Goal: Communication & Community: Ask a question

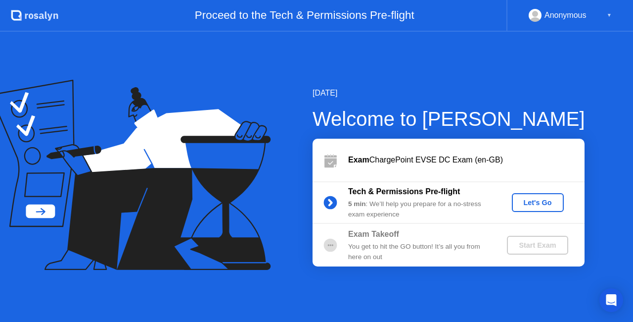
click at [543, 200] on div "Let's Go" at bounding box center [538, 202] width 44 height 8
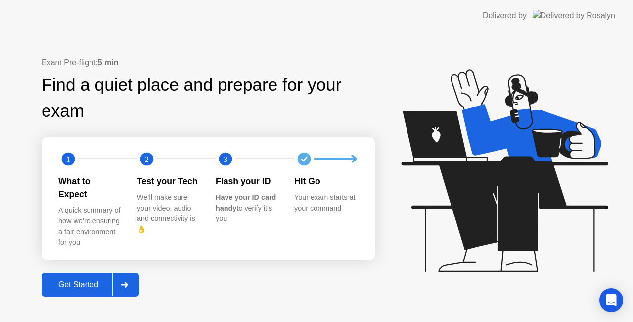
click at [122, 282] on icon at bounding box center [124, 285] width 7 height 6
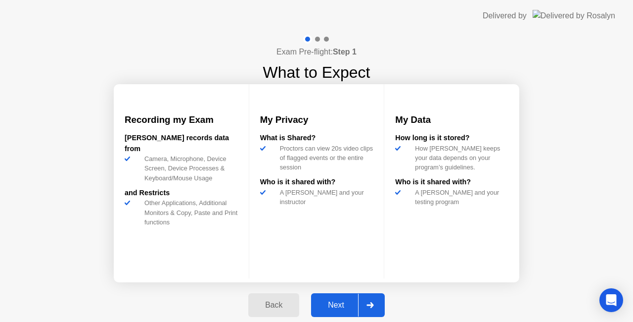
click at [343, 300] on div "Next" at bounding box center [336, 304] width 44 height 9
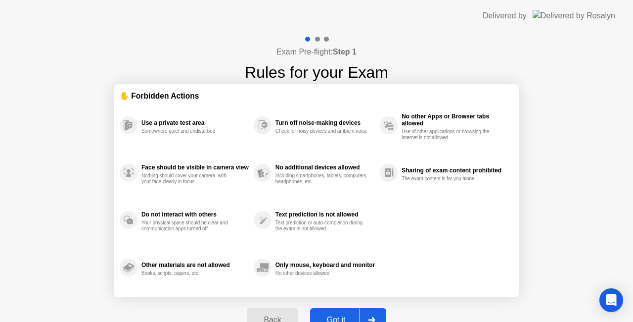
click at [339, 312] on button "Got it" at bounding box center [348, 320] width 76 height 24
select select "**********"
select select "*******"
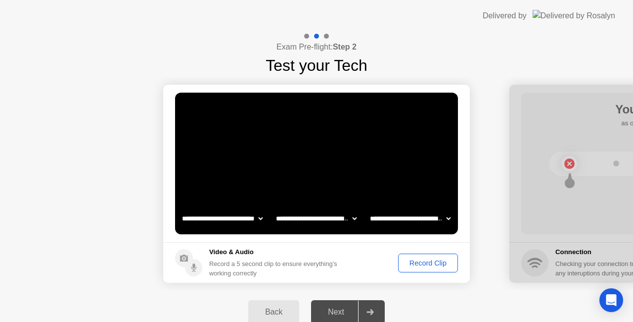
click at [417, 264] on div "Record Clip" at bounding box center [428, 263] width 53 height 8
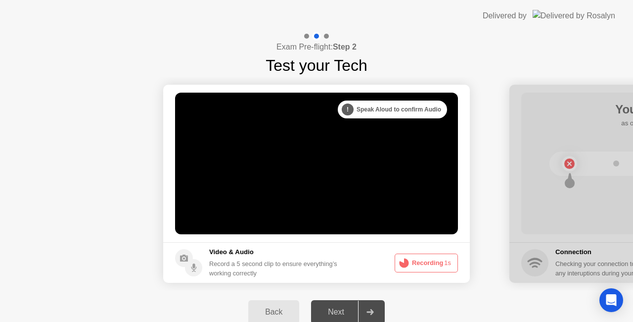
click at [417, 264] on button "Recording 1s" at bounding box center [426, 262] width 63 height 19
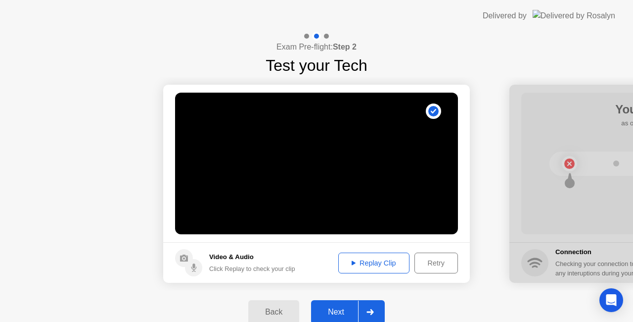
click at [372, 260] on div "Replay Clip" at bounding box center [374, 263] width 64 height 8
click at [371, 312] on icon at bounding box center [370, 312] width 7 height 6
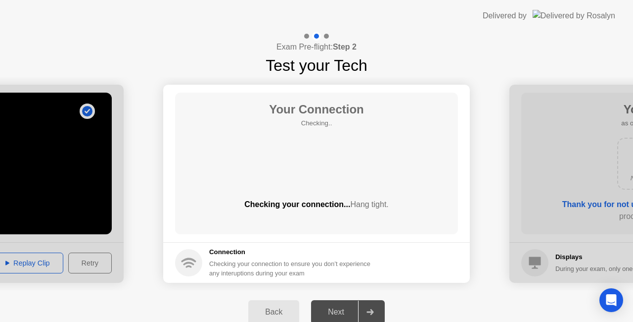
click at [426, 295] on div "Back Next" at bounding box center [316, 312] width 633 height 44
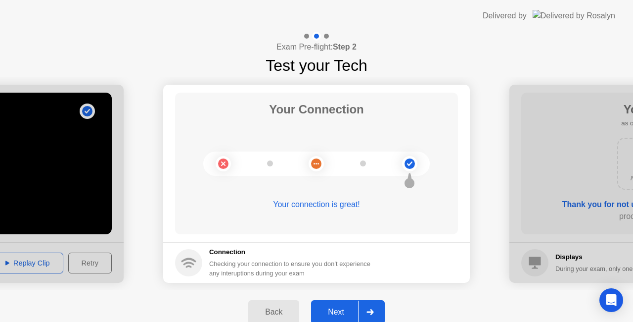
click at [371, 308] on div at bounding box center [370, 311] width 24 height 23
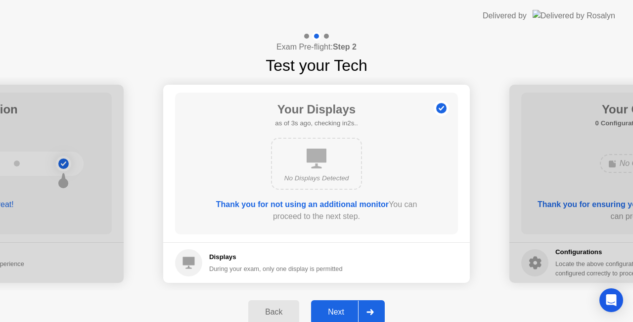
click at [371, 308] on div at bounding box center [370, 311] width 24 height 23
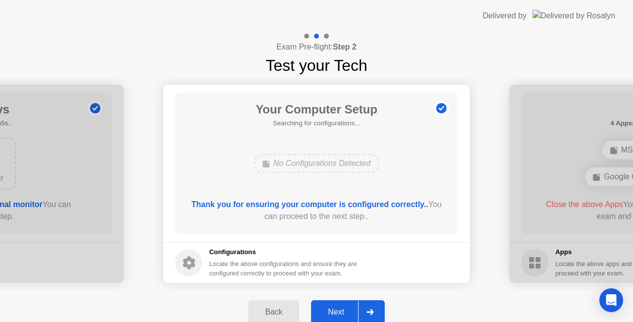
click at [371, 308] on div at bounding box center [370, 311] width 24 height 23
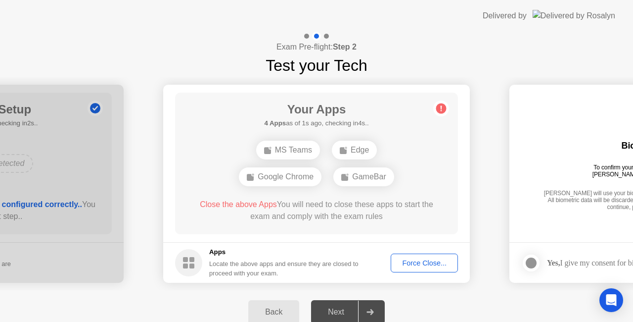
click at [429, 262] on div "Force Close..." at bounding box center [424, 263] width 60 height 8
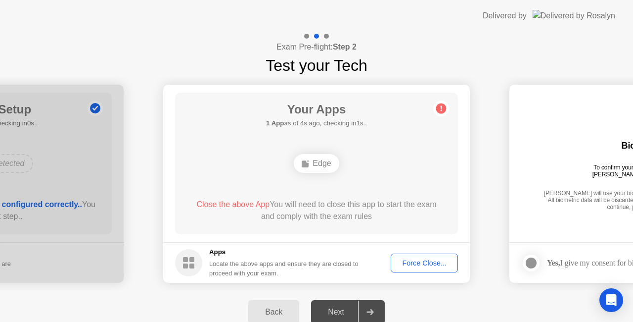
click at [425, 255] on button "Force Close..." at bounding box center [424, 262] width 67 height 19
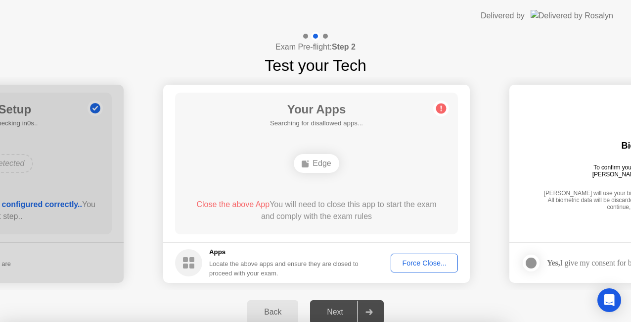
click at [425, 321] on div at bounding box center [315, 322] width 631 height 0
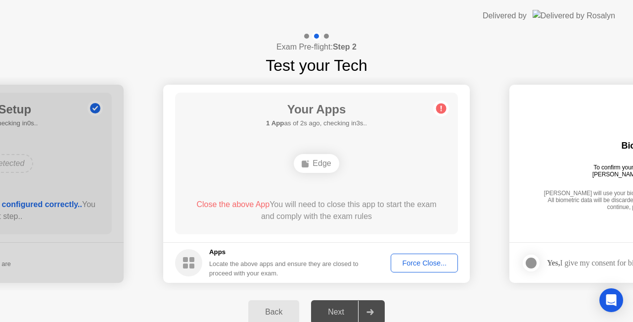
click at [317, 160] on div "Edge" at bounding box center [316, 163] width 45 height 19
click at [438, 111] on circle at bounding box center [441, 108] width 10 height 10
click at [275, 305] on button "Back" at bounding box center [273, 312] width 51 height 24
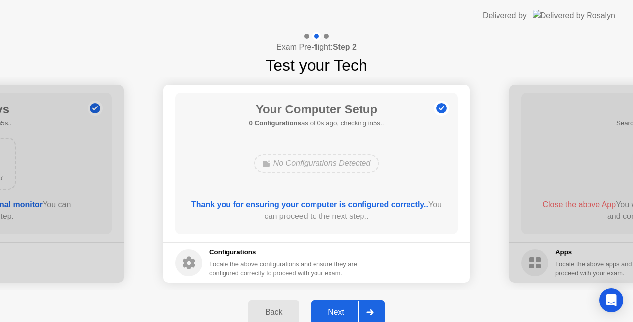
click at [368, 303] on div at bounding box center [370, 311] width 24 height 23
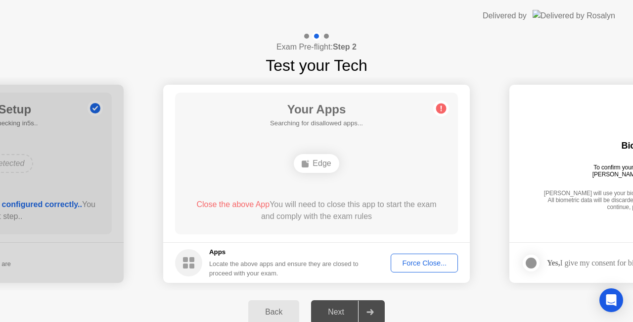
click at [368, 303] on div at bounding box center [370, 311] width 24 height 23
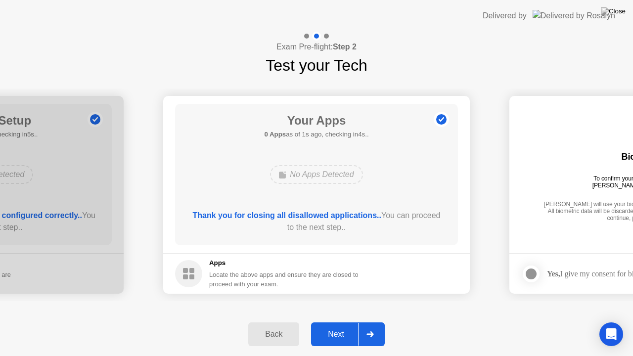
click at [375, 321] on div at bounding box center [370, 334] width 24 height 23
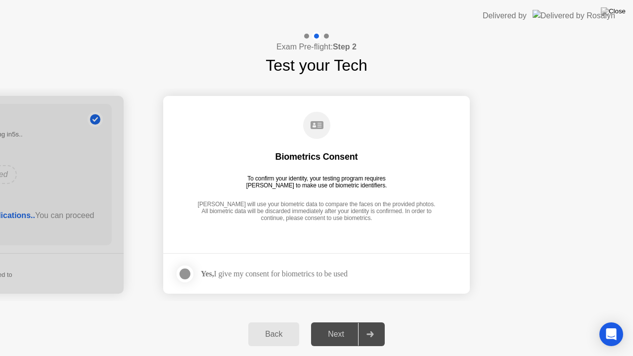
click at [188, 269] on div at bounding box center [185, 274] width 12 height 12
click at [370, 321] on icon at bounding box center [370, 335] width 7 height 6
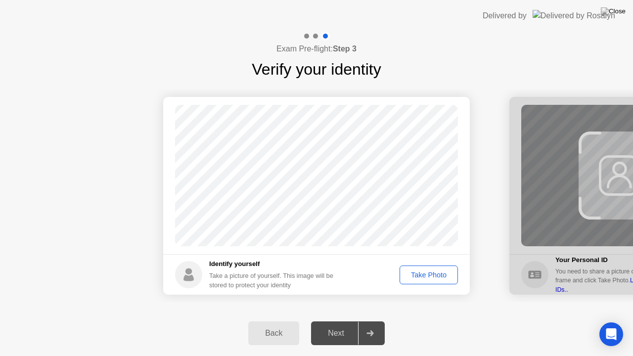
click at [370, 321] on icon at bounding box center [370, 334] width 7 height 6
click at [430, 273] on div "Take Photo" at bounding box center [428, 275] width 51 height 8
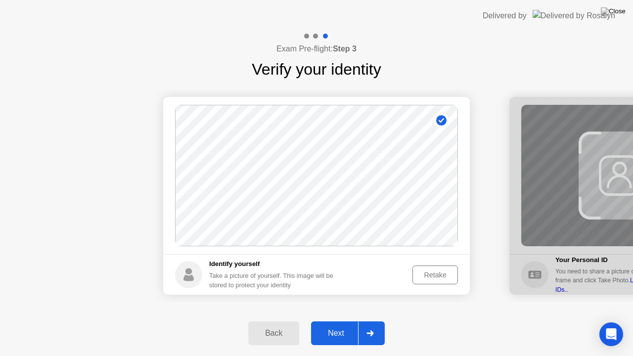
click at [430, 272] on div "Retake" at bounding box center [435, 275] width 39 height 8
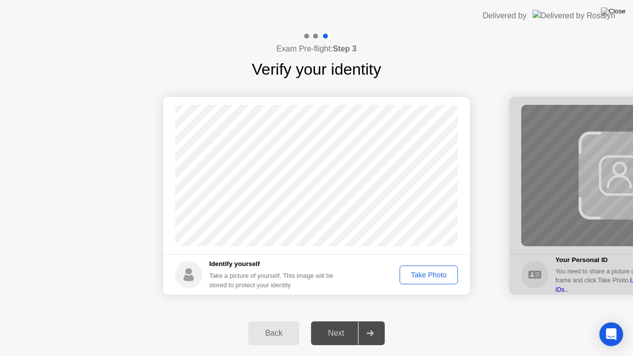
click at [430, 272] on div "Take Photo" at bounding box center [428, 275] width 51 height 8
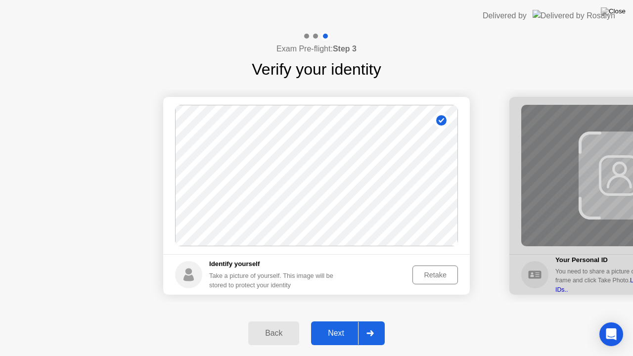
click at [436, 275] on div "Retake" at bounding box center [435, 275] width 39 height 8
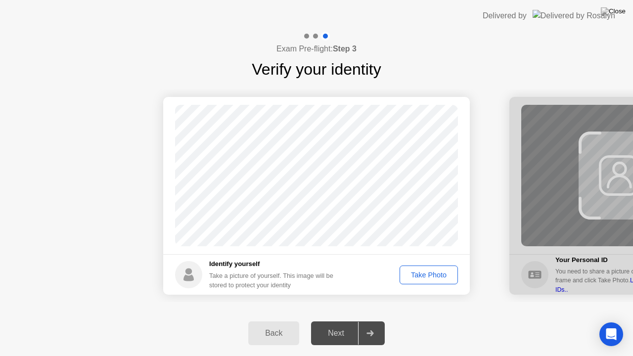
click at [436, 275] on div "Take Photo" at bounding box center [428, 275] width 51 height 8
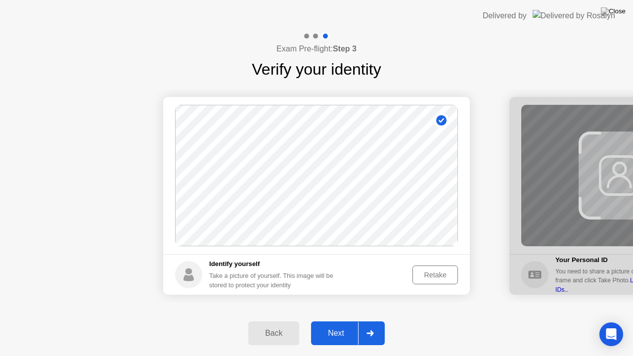
click at [436, 274] on div "Retake" at bounding box center [435, 275] width 39 height 8
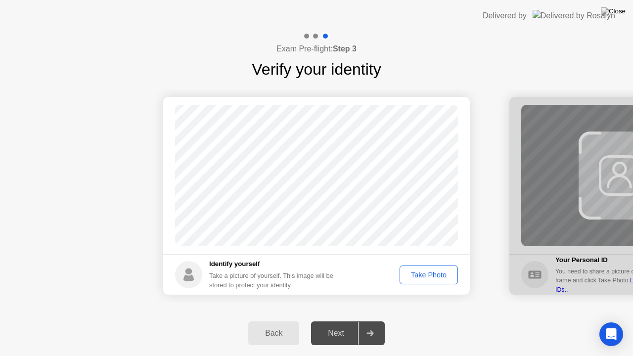
click at [435, 274] on div "Take Photo" at bounding box center [428, 275] width 51 height 8
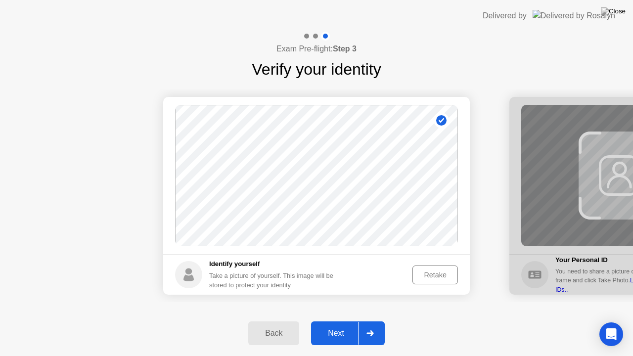
click at [434, 272] on div "Retake" at bounding box center [435, 275] width 39 height 8
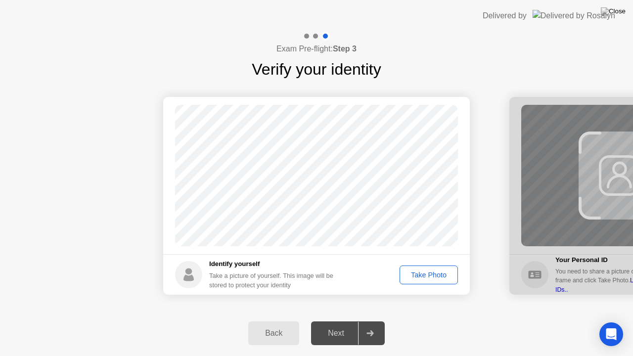
click at [434, 272] on div "Take Photo" at bounding box center [428, 275] width 51 height 8
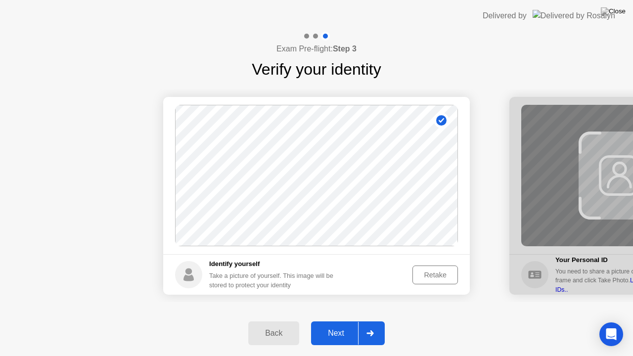
click at [423, 278] on div "Retake" at bounding box center [435, 275] width 39 height 8
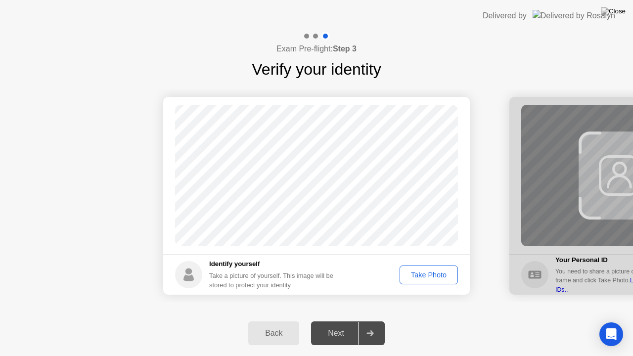
click at [421, 276] on div "Take Photo" at bounding box center [428, 275] width 51 height 8
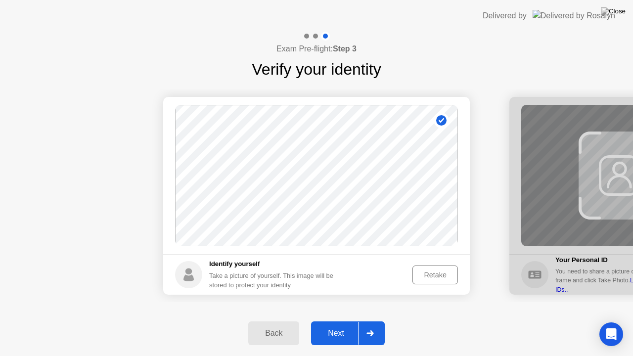
click at [373, 321] on icon at bounding box center [370, 334] width 7 height 6
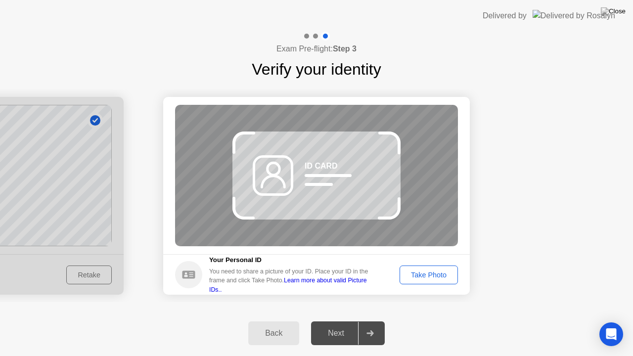
click at [373, 321] on icon at bounding box center [370, 334] width 7 height 6
click at [424, 274] on div "Take Photo" at bounding box center [428, 275] width 51 height 8
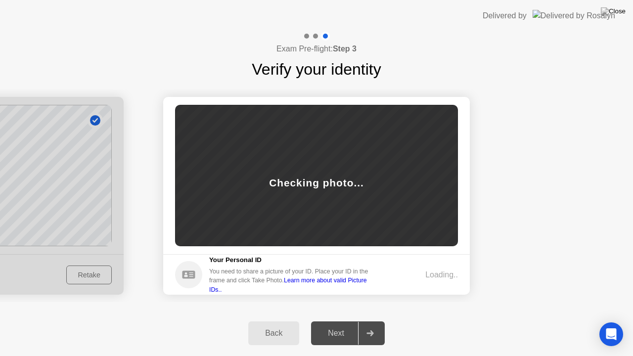
click at [424, 274] on div "Loading.." at bounding box center [425, 275] width 65 height 12
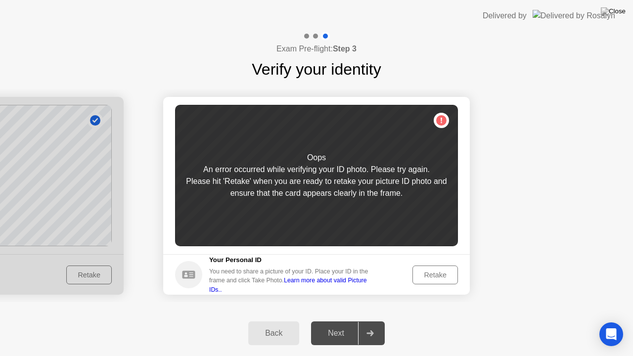
click at [424, 274] on div "Retake" at bounding box center [435, 275] width 39 height 8
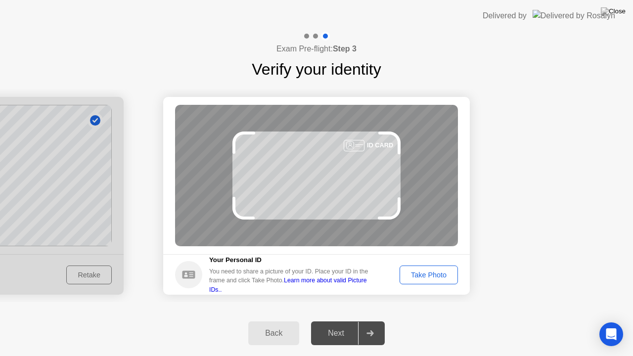
click at [424, 274] on div "Take Photo" at bounding box center [428, 275] width 51 height 8
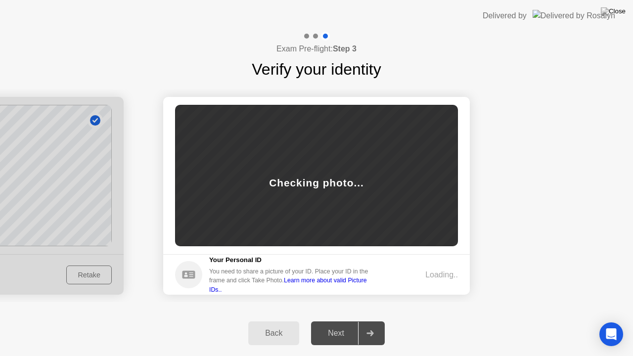
click at [424, 274] on div "Loading.." at bounding box center [425, 275] width 65 height 12
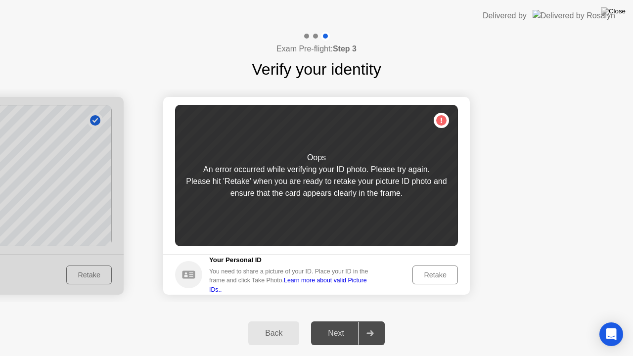
click at [424, 274] on div "Retake" at bounding box center [435, 275] width 39 height 8
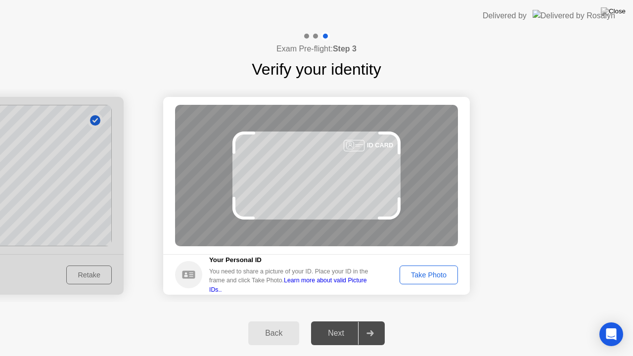
click at [424, 274] on div "Take Photo" at bounding box center [428, 275] width 51 height 8
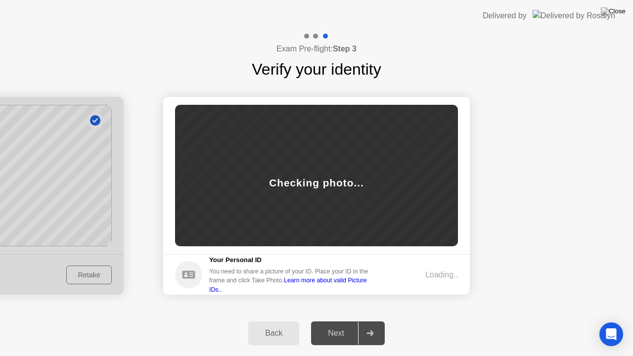
click at [424, 274] on div "Loading.." at bounding box center [425, 275] width 65 height 12
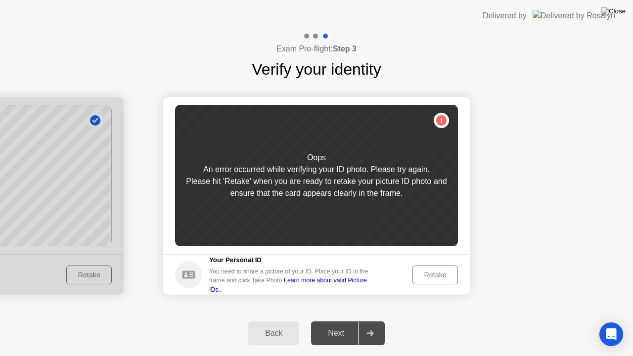
click at [367, 284] on link "Learn more about valid Picture IDs.." at bounding box center [288, 285] width 158 height 16
click at [430, 271] on div "Retake" at bounding box center [435, 275] width 39 height 8
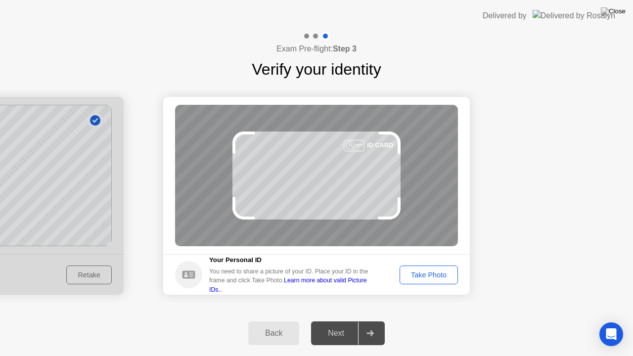
click at [430, 271] on div "Take Photo" at bounding box center [428, 275] width 51 height 8
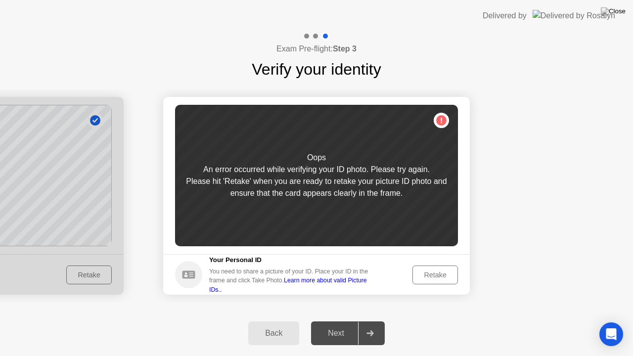
click at [442, 119] on div "Oops An error occurred while verifying your ID photo. Please try again. Please …" at bounding box center [316, 176] width 283 height 142
click at [425, 282] on button "Retake" at bounding box center [436, 275] width 46 height 19
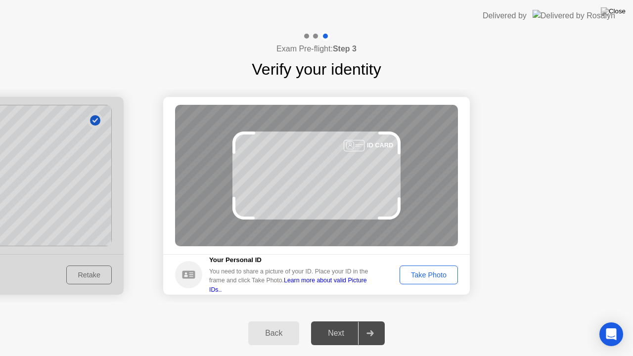
click at [429, 277] on div "Take Photo" at bounding box center [428, 275] width 51 height 8
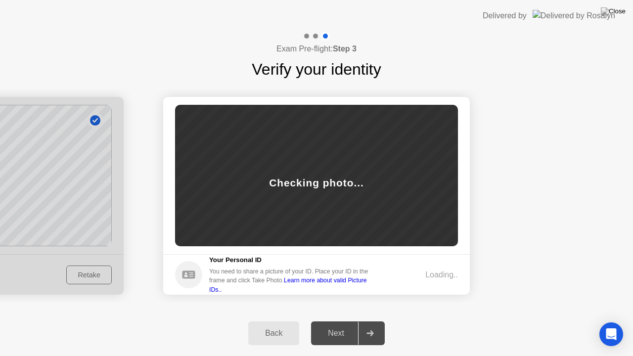
drag, startPoint x: 55, startPoint y: 177, endPoint x: 249, endPoint y: 194, distance: 194.7
click at [278, 321] on div "Back" at bounding box center [273, 333] width 45 height 9
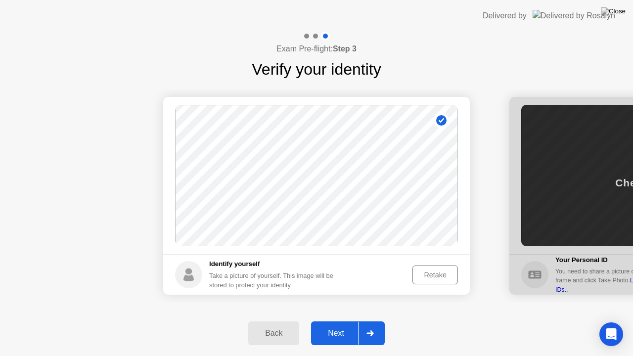
click at [436, 271] on div "Retake" at bounding box center [435, 275] width 39 height 8
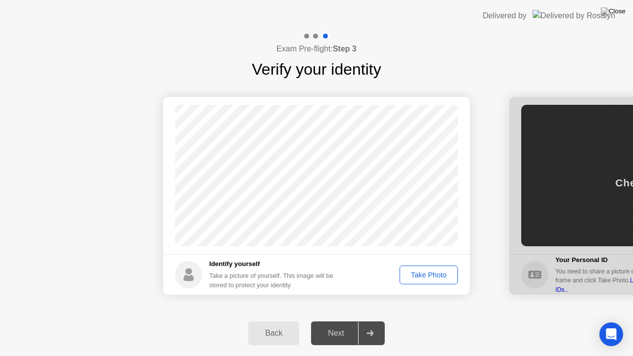
click at [436, 271] on div "Take Photo" at bounding box center [428, 275] width 51 height 8
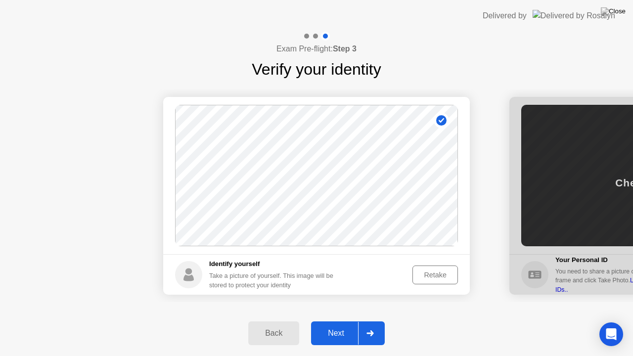
click at [436, 271] on div "Retake" at bounding box center [435, 275] width 39 height 8
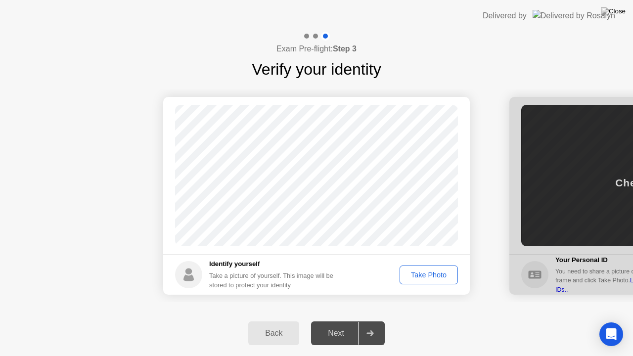
click at [436, 271] on div "Take Photo" at bounding box center [428, 275] width 51 height 8
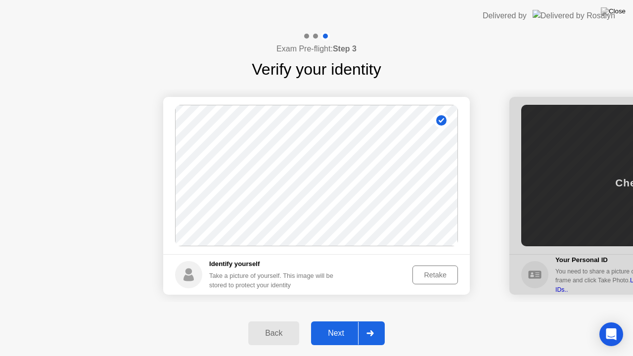
click at [372, 321] on div at bounding box center [370, 333] width 24 height 23
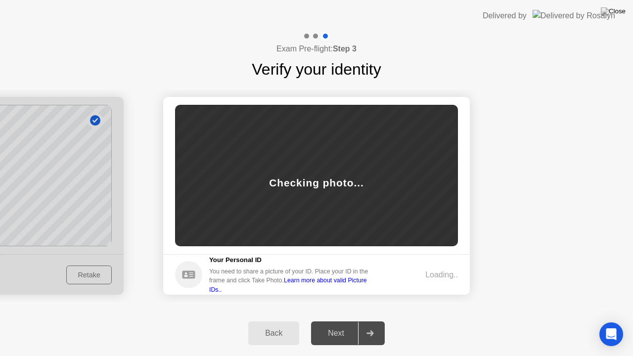
click at [437, 277] on div "Loading.." at bounding box center [442, 275] width 33 height 12
click at [299, 201] on div "Checking photo..." at bounding box center [316, 176] width 283 height 142
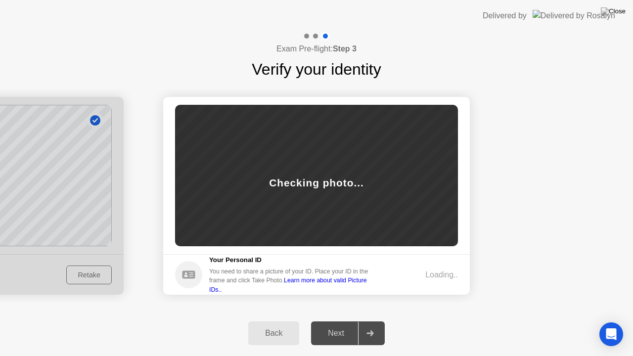
click at [317, 166] on div "Checking photo..." at bounding box center [316, 176] width 283 height 142
click at [312, 171] on div "Checking photo..." at bounding box center [316, 176] width 283 height 142
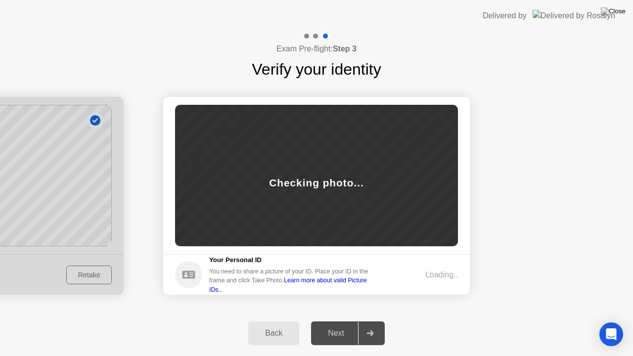
click at [437, 283] on footer "Your Personal ID You need to share a picture of your ID. Place your ID in the f…" at bounding box center [316, 274] width 307 height 41
click at [328, 199] on div "Checking photo..." at bounding box center [316, 176] width 283 height 142
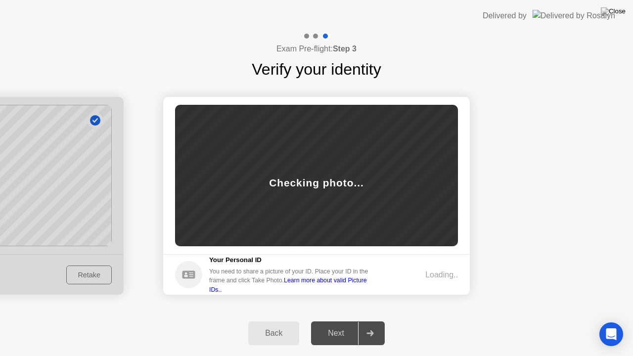
click at [328, 199] on div "Checking photo..." at bounding box center [316, 176] width 283 height 142
click at [286, 321] on div "Back" at bounding box center [273, 333] width 45 height 9
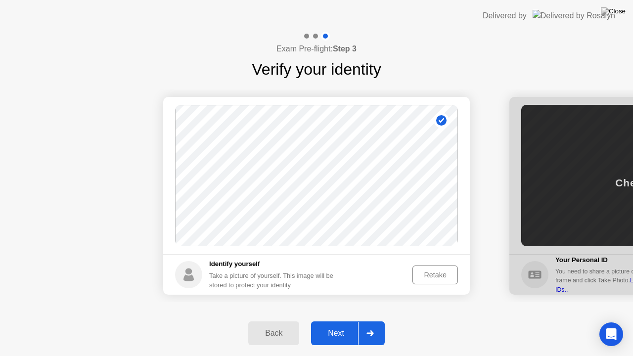
click at [286, 321] on div "Back" at bounding box center [273, 333] width 45 height 9
select select "**********"
select select "*******"
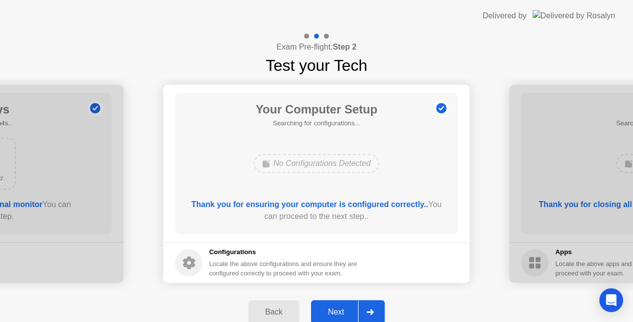
click at [364, 308] on div at bounding box center [370, 311] width 24 height 23
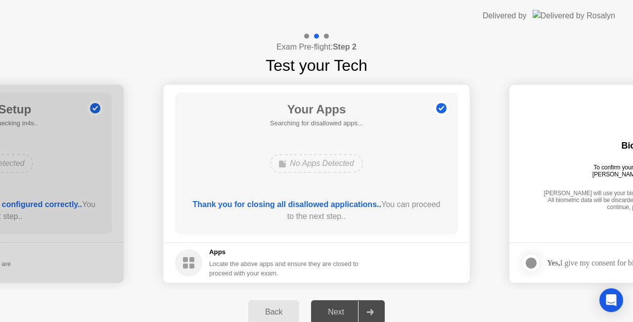
click at [364, 308] on div at bounding box center [370, 311] width 24 height 23
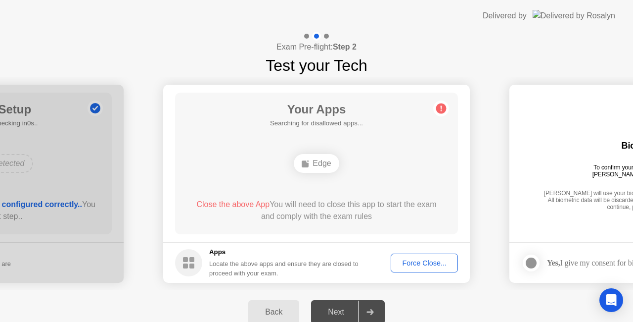
click at [364, 308] on div at bounding box center [370, 311] width 24 height 23
click at [434, 244] on footer "Apps Locate the above apps and ensure they are closed to proceed with your exam…" at bounding box center [316, 262] width 307 height 41
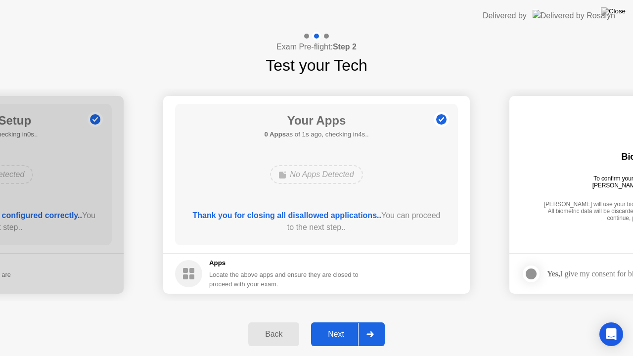
click at [364, 321] on div at bounding box center [370, 334] width 24 height 23
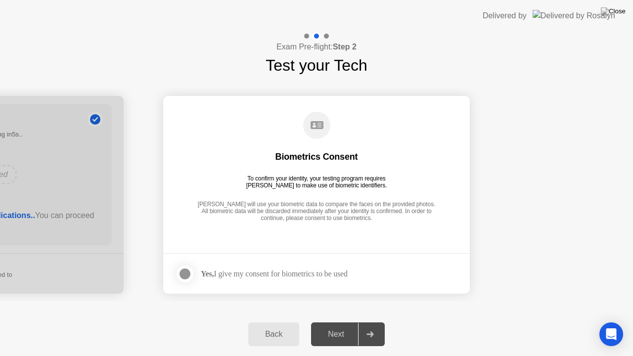
click at [179, 271] on div at bounding box center [185, 274] width 12 height 12
click at [362, 321] on div at bounding box center [370, 334] width 24 height 23
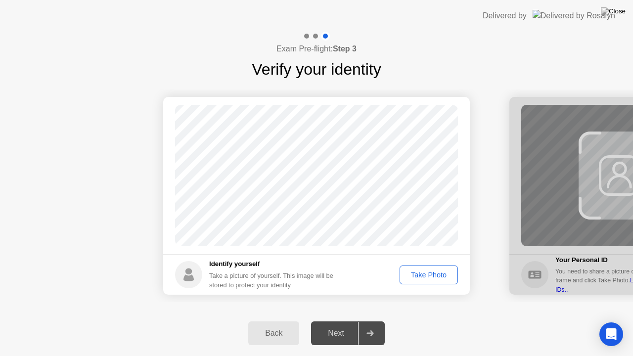
click at [431, 274] on div "Take Photo" at bounding box center [428, 275] width 51 height 8
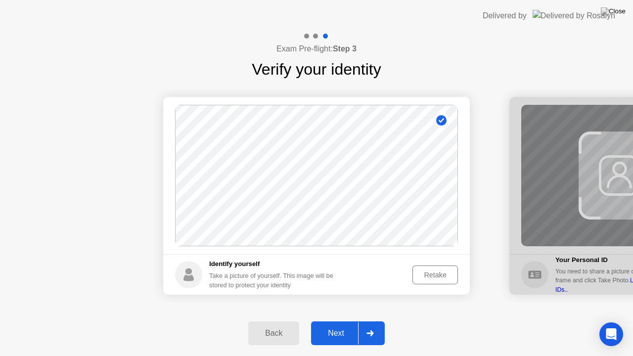
click at [431, 274] on div "Retake" at bounding box center [435, 275] width 39 height 8
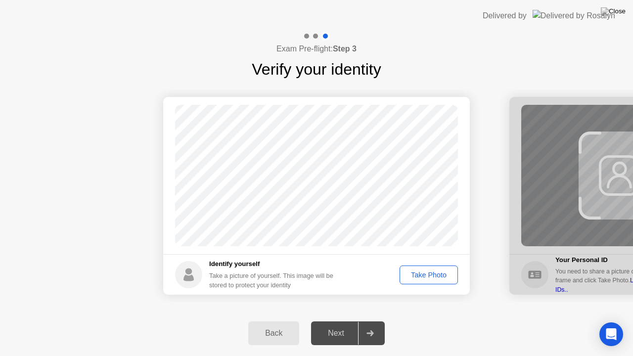
click at [431, 274] on div "Take Photo" at bounding box center [428, 275] width 51 height 8
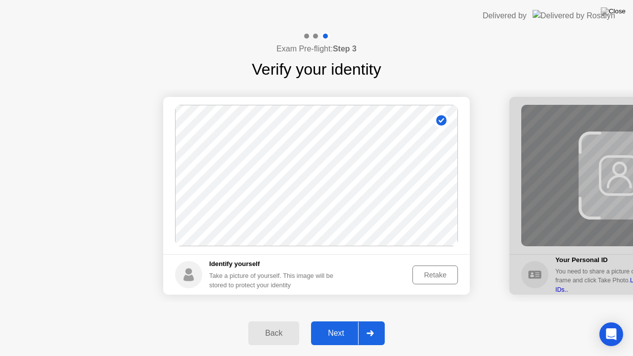
click at [431, 274] on div "Retake" at bounding box center [435, 275] width 39 height 8
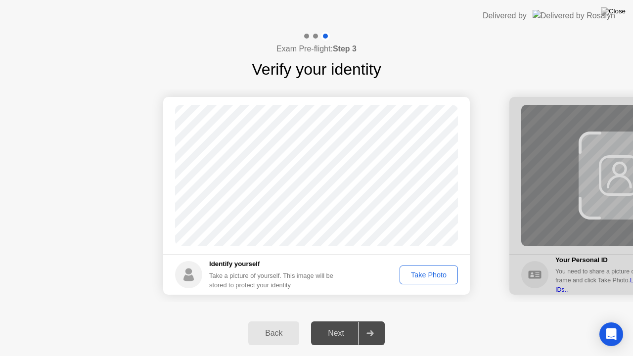
click at [431, 274] on div "Take Photo" at bounding box center [428, 275] width 51 height 8
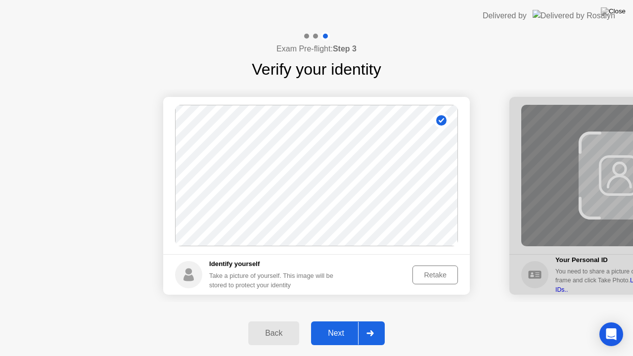
click at [431, 274] on div "Retake" at bounding box center [435, 275] width 39 height 8
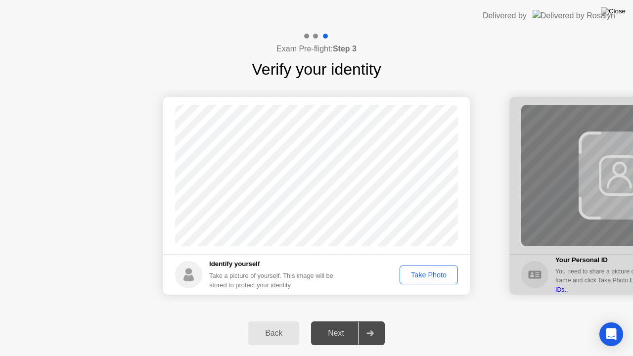
click at [431, 274] on div "Take Photo" at bounding box center [428, 275] width 51 height 8
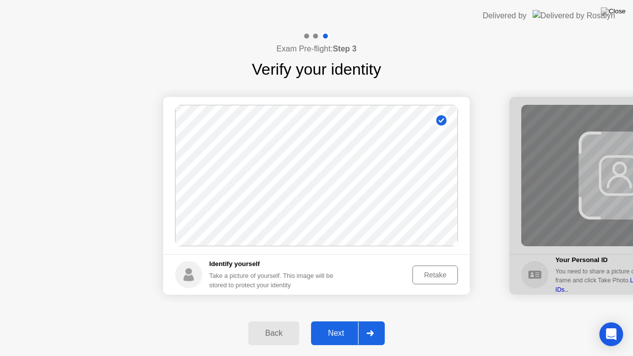
click at [431, 274] on div "Retake" at bounding box center [435, 275] width 39 height 8
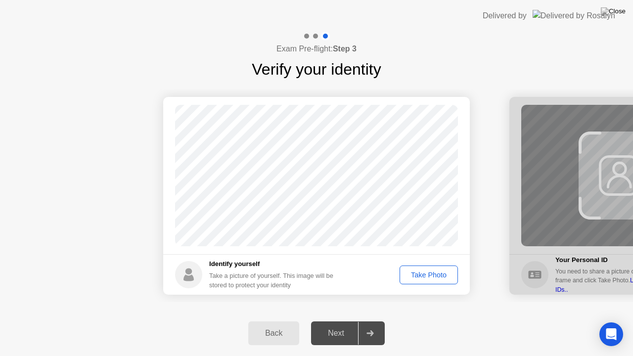
click at [431, 274] on div "Take Photo" at bounding box center [428, 275] width 51 height 8
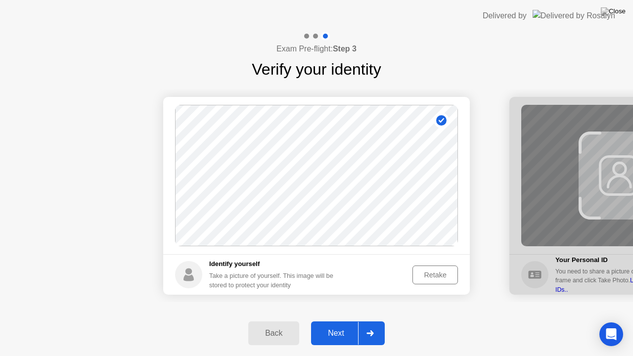
drag, startPoint x: 573, startPoint y: 246, endPoint x: 538, endPoint y: 246, distance: 35.1
click at [375, 321] on div at bounding box center [370, 333] width 24 height 23
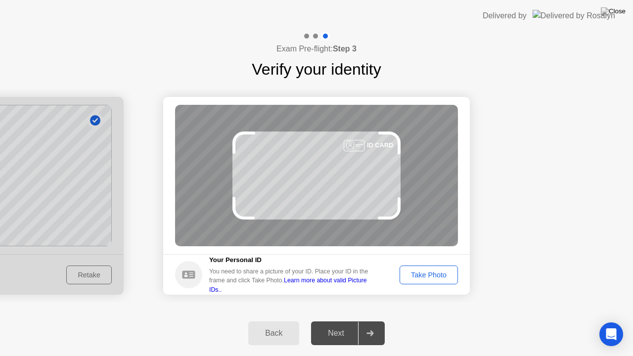
click at [419, 275] on div "Take Photo" at bounding box center [428, 275] width 51 height 8
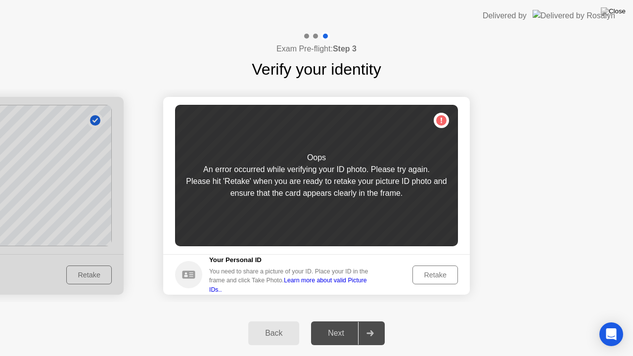
click at [440, 271] on div "Retake" at bounding box center [435, 275] width 39 height 8
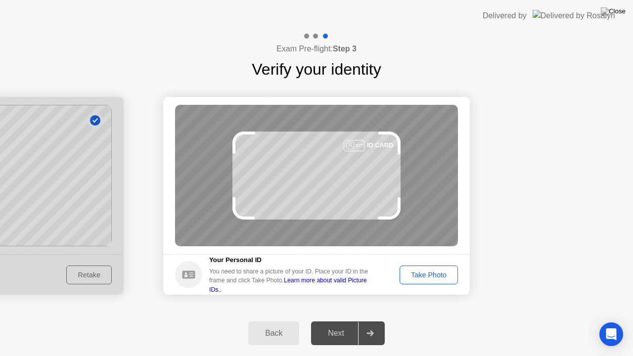
click at [454, 275] on div "Take Photo" at bounding box center [428, 275] width 51 height 8
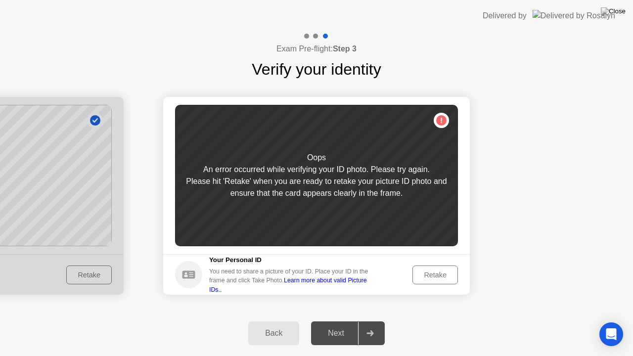
click at [439, 271] on div "Retake" at bounding box center [435, 275] width 39 height 8
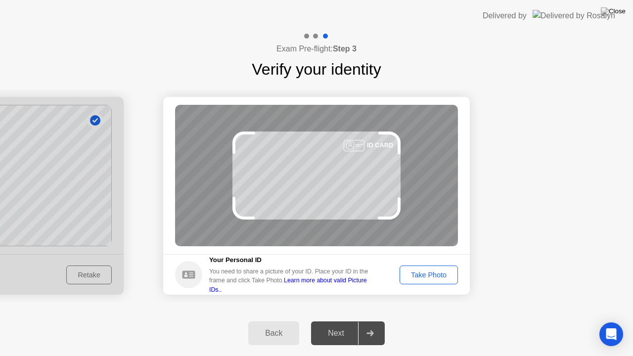
click at [439, 271] on div "Take Photo" at bounding box center [428, 275] width 51 height 8
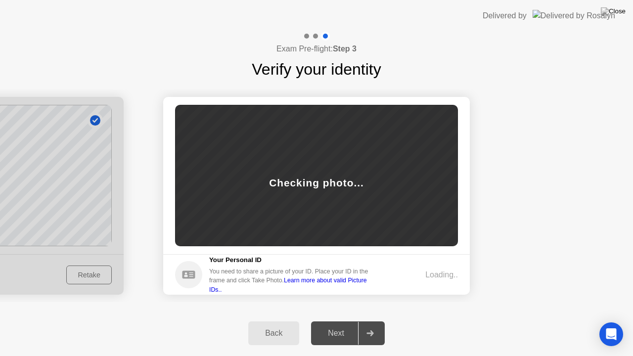
click at [439, 271] on div "Loading.." at bounding box center [442, 275] width 33 height 12
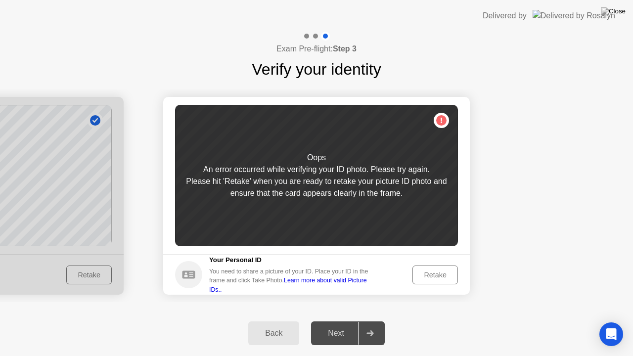
click at [439, 271] on div "Retake" at bounding box center [435, 275] width 39 height 8
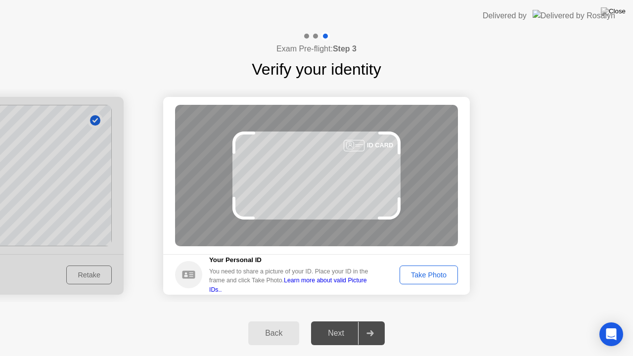
click at [439, 271] on div "Take Photo" at bounding box center [428, 275] width 51 height 8
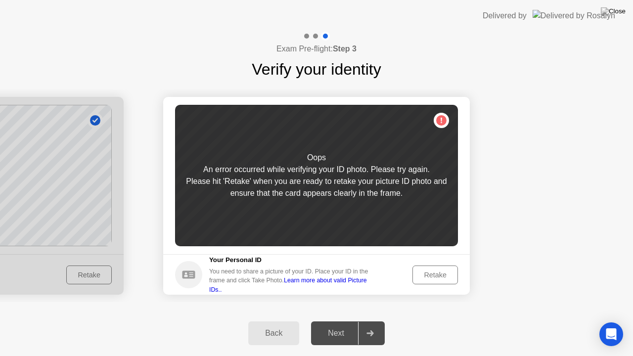
click at [439, 271] on div "Retake" at bounding box center [435, 275] width 39 height 8
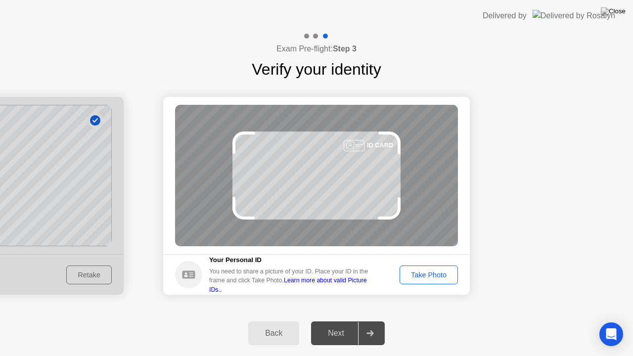
click at [439, 271] on div "Take Photo" at bounding box center [428, 275] width 51 height 8
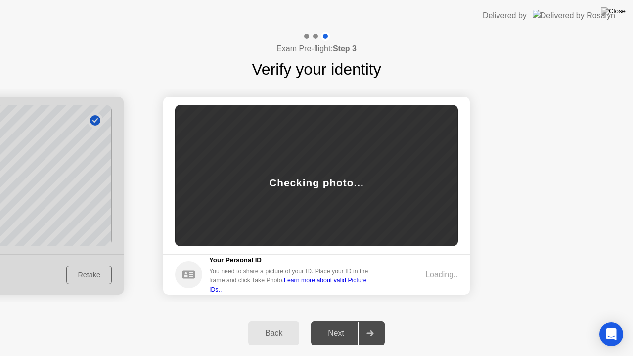
click at [278, 321] on div "Back" at bounding box center [273, 333] width 45 height 9
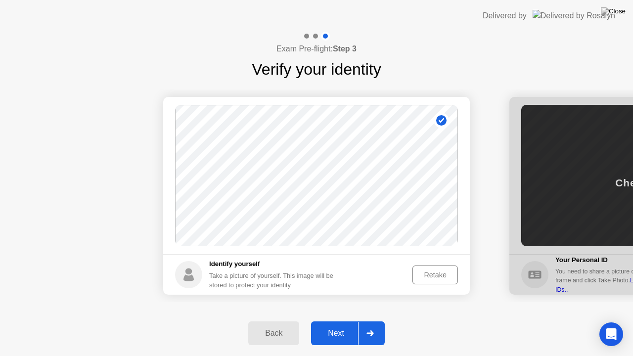
click at [278, 321] on div "Back" at bounding box center [273, 333] width 45 height 9
select select "**********"
select select "*******"
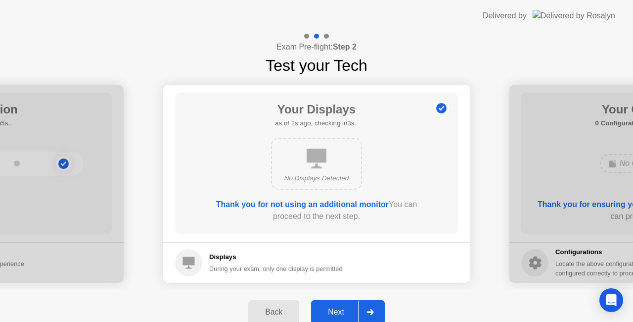
click at [370, 307] on div at bounding box center [370, 311] width 24 height 23
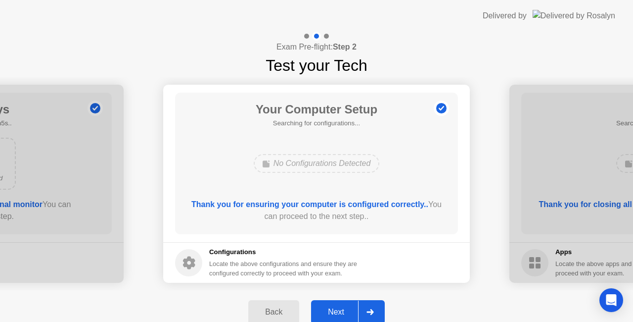
click at [370, 307] on div at bounding box center [370, 311] width 24 height 23
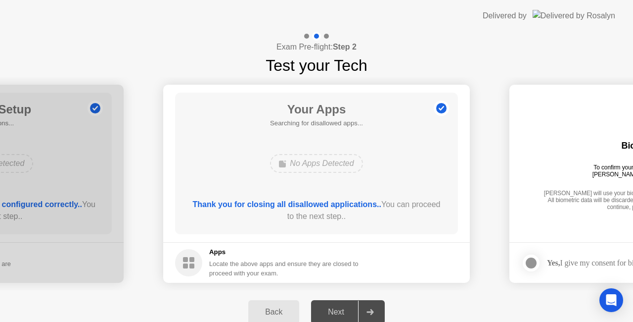
click at [370, 307] on div at bounding box center [370, 311] width 24 height 23
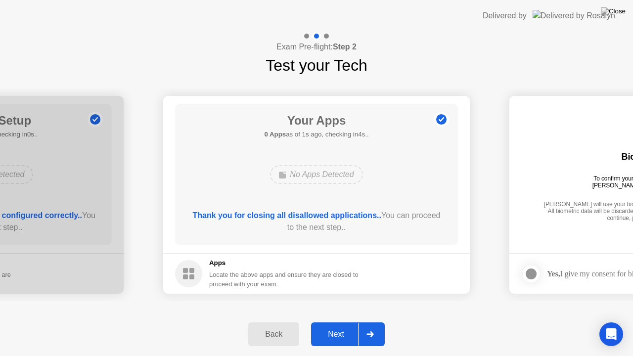
click at [370, 321] on icon at bounding box center [370, 335] width 7 height 6
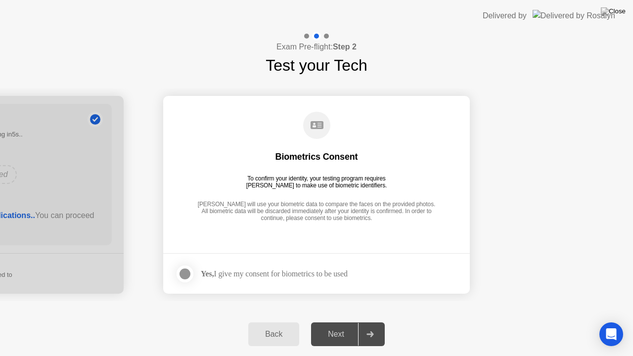
click at [370, 321] on icon at bounding box center [370, 335] width 7 height 6
click at [193, 266] on label at bounding box center [188, 274] width 26 height 20
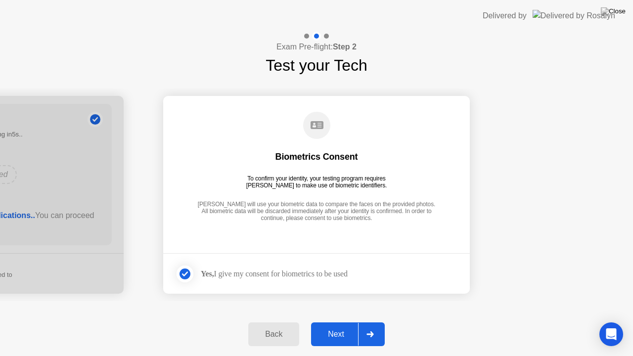
click at [370, 321] on div at bounding box center [370, 334] width 24 height 23
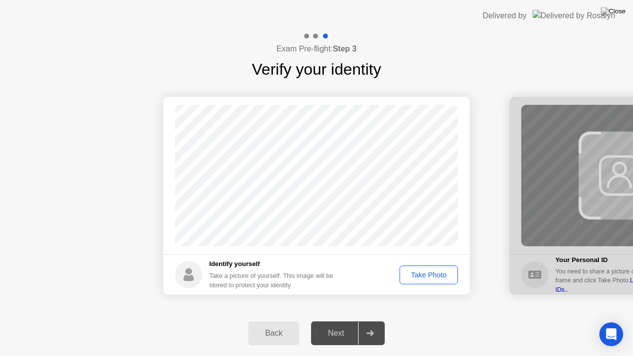
click at [370, 321] on div at bounding box center [370, 333] width 24 height 23
click at [432, 271] on div "Take Photo" at bounding box center [428, 275] width 51 height 8
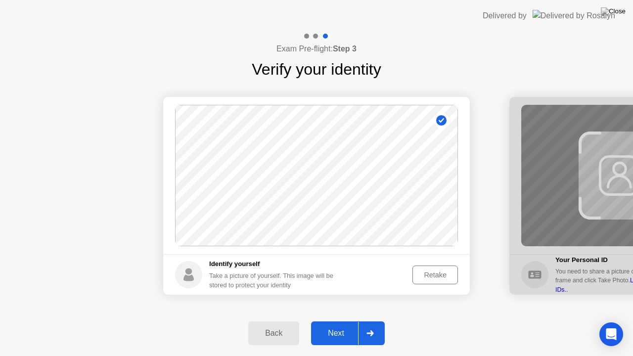
click at [432, 271] on div "Retake" at bounding box center [435, 275] width 39 height 8
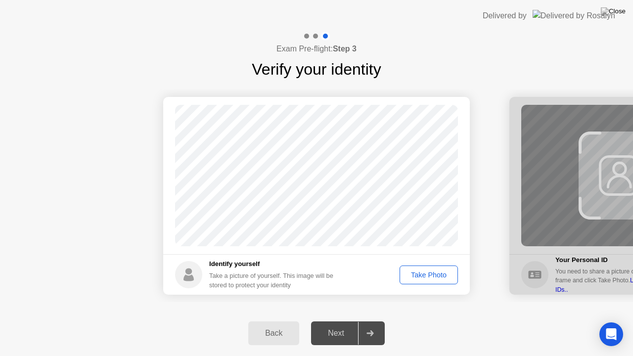
click at [432, 271] on div "Take Photo" at bounding box center [428, 275] width 51 height 8
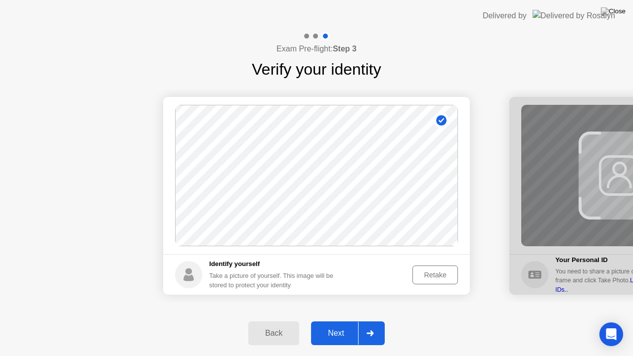
click at [432, 271] on div "Retake" at bounding box center [435, 275] width 39 height 8
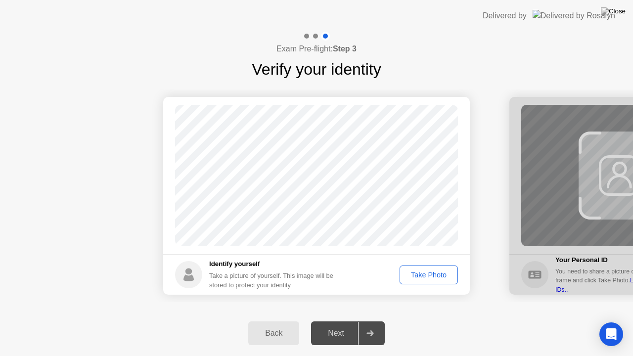
click at [432, 271] on div "Take Photo" at bounding box center [428, 275] width 51 height 8
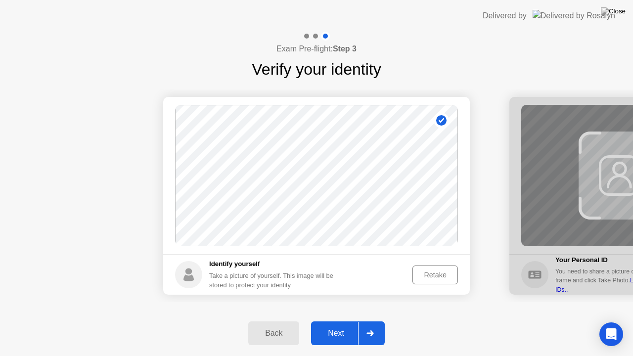
click at [379, 321] on div at bounding box center [370, 333] width 24 height 23
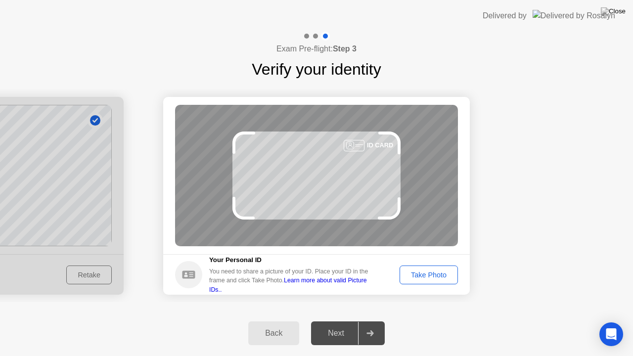
click at [430, 271] on div "Take Photo" at bounding box center [428, 275] width 51 height 8
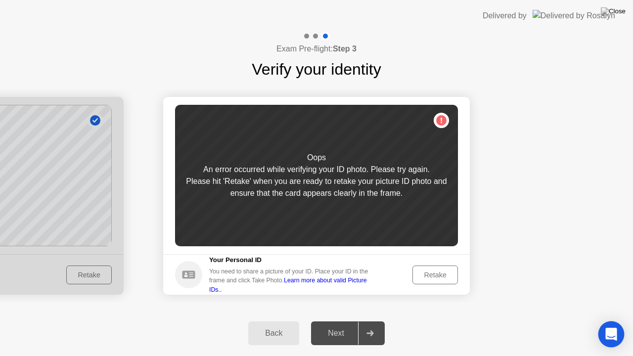
click at [618, 321] on div "Open Intercom Messenger" at bounding box center [612, 335] width 26 height 26
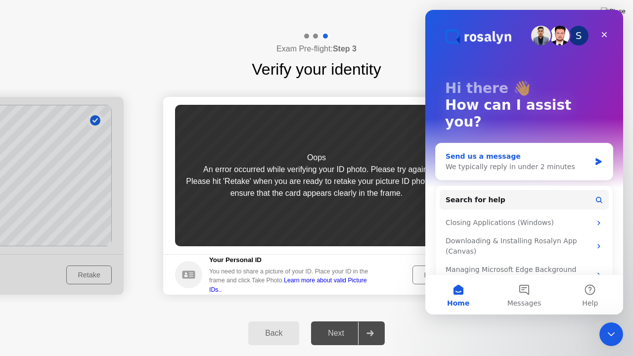
click at [600, 143] on div "Send us a message We typically reply in under 2 minutes" at bounding box center [524, 161] width 177 height 37
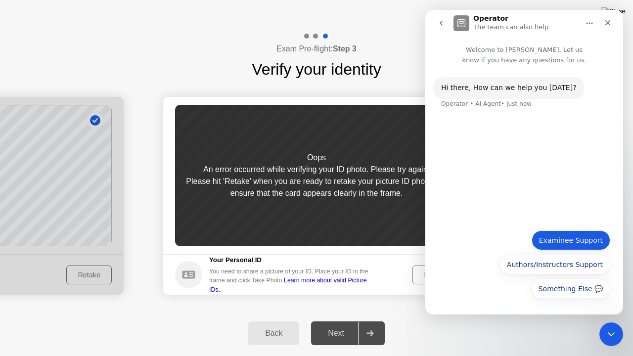
click at [576, 241] on button "Examinee Support" at bounding box center [571, 241] width 79 height 20
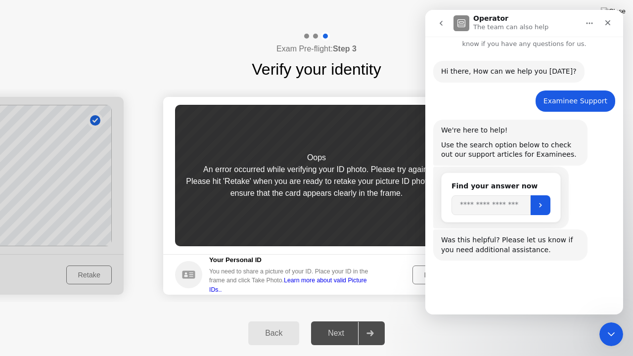
scroll to position [18, 0]
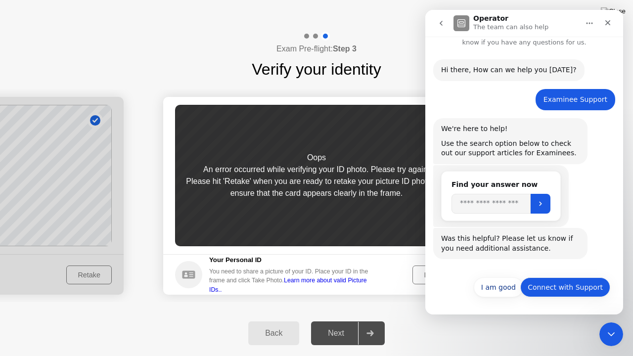
click at [552, 283] on button "Connect with Support" at bounding box center [566, 288] width 90 height 20
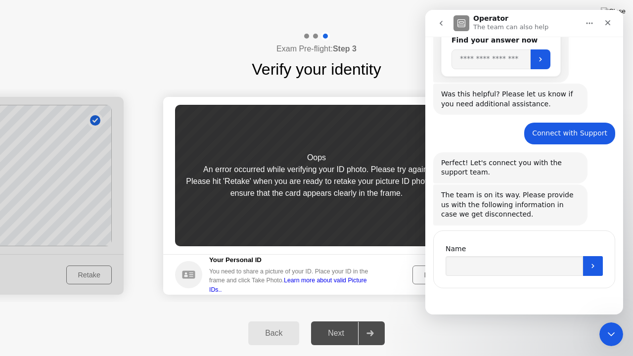
scroll to position [162, 0]
click at [517, 264] on input "Name" at bounding box center [515, 267] width 138 height 20
type input "*"
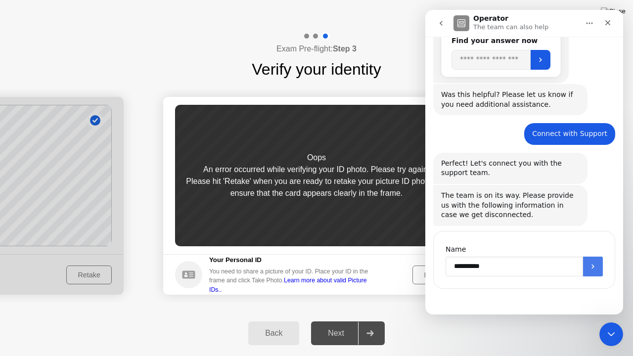
type input "**********"
click at [585, 263] on button "Submit" at bounding box center [593, 267] width 20 height 20
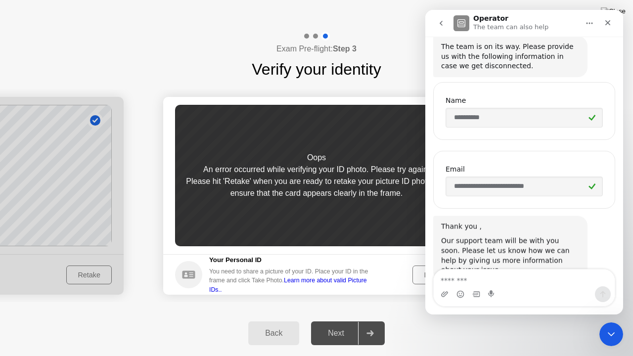
scroll to position [332, 0]
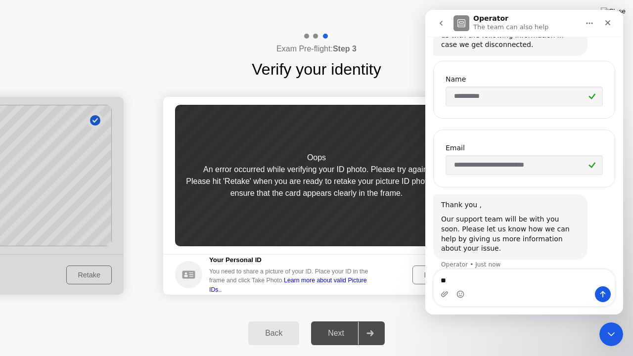
type textarea "*"
type textarea "**********"
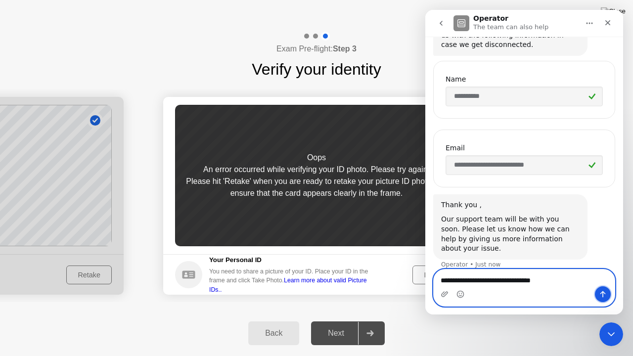
click at [602, 291] on icon "Send a message…" at bounding box center [603, 294] width 8 height 8
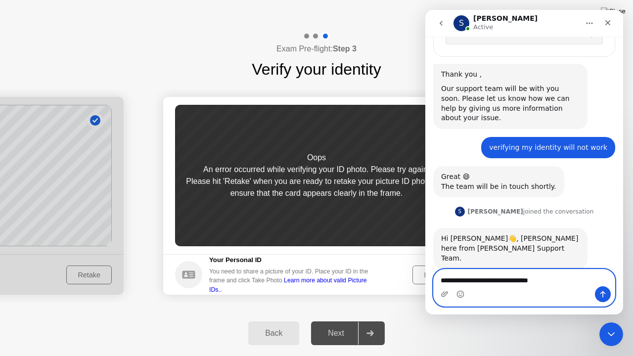
scroll to position [501, 0]
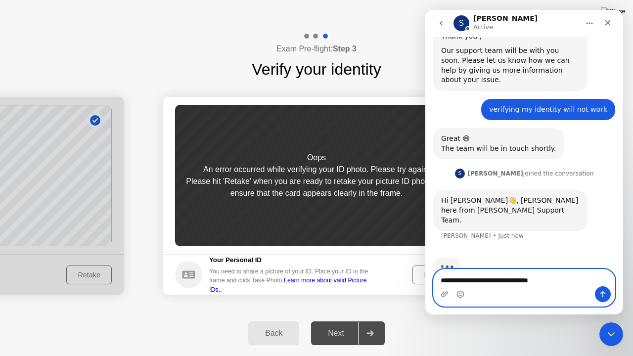
type textarea "**********"
click at [602, 291] on icon "Send a message…" at bounding box center [603, 294] width 8 height 8
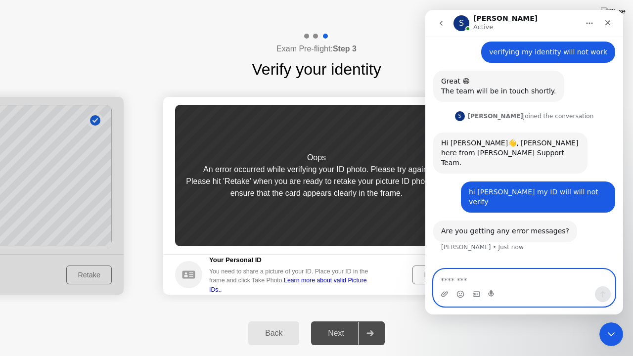
scroll to position [560, 0]
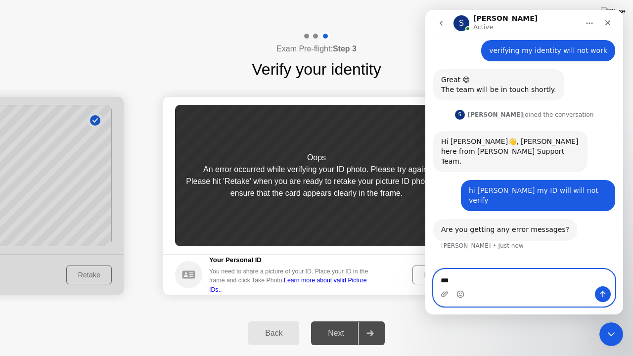
type textarea "***"
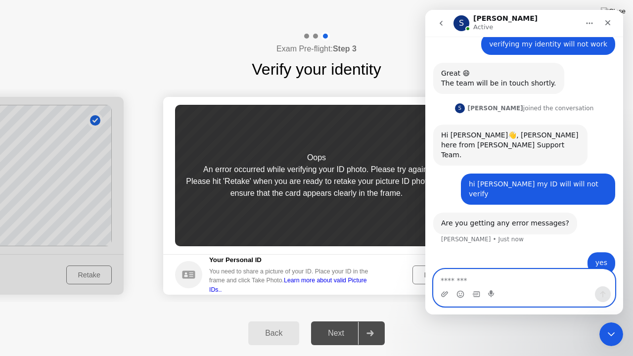
scroll to position [589, 0]
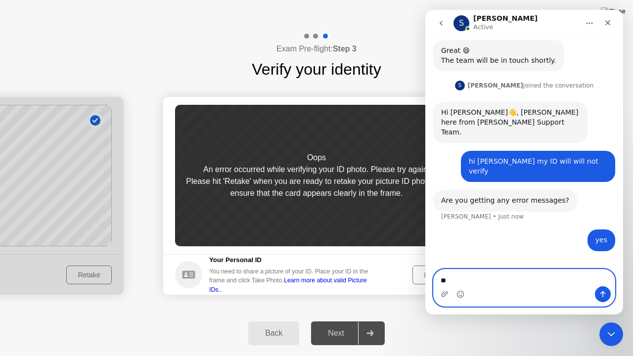
type textarea "*"
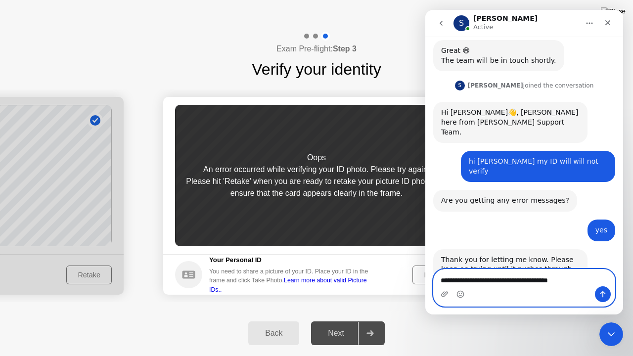
scroll to position [590, 0]
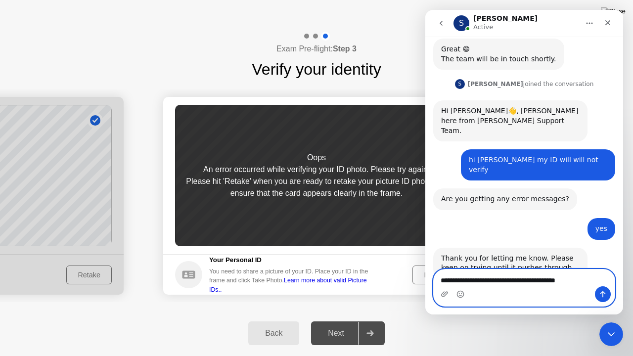
type textarea "**********"
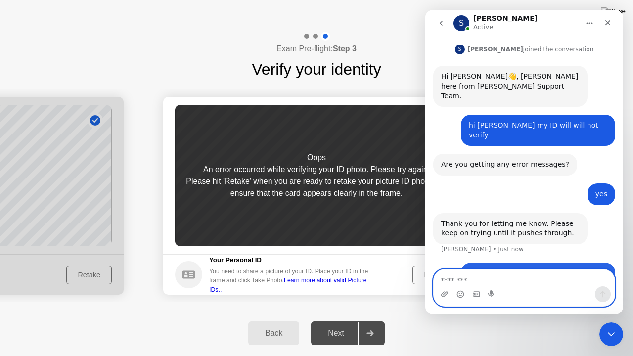
scroll to position [629, 0]
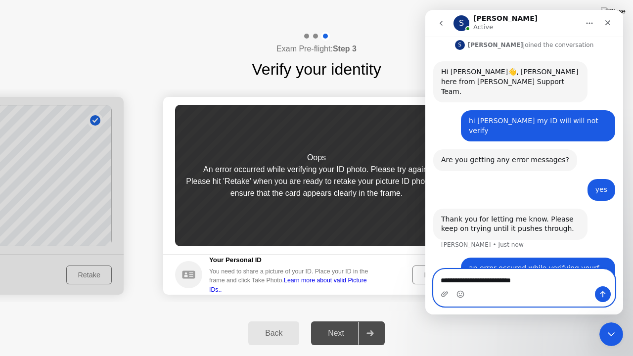
type textarea "**********"
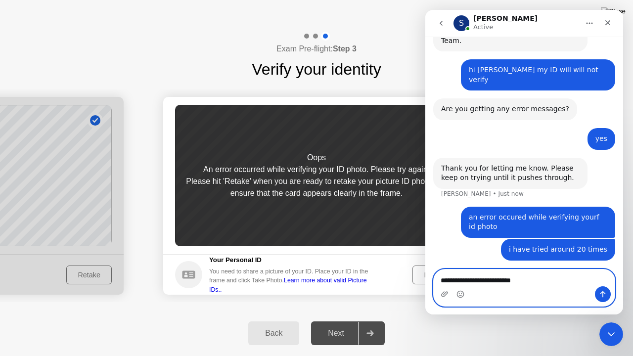
scroll to position [690, 0]
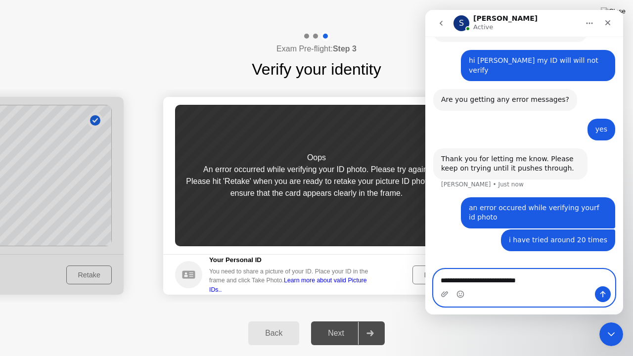
type textarea "**********"
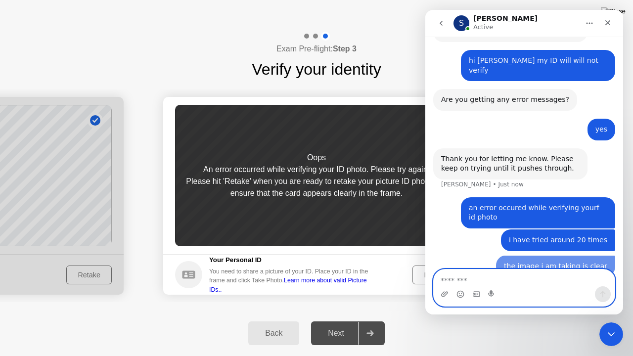
scroll to position [712, 0]
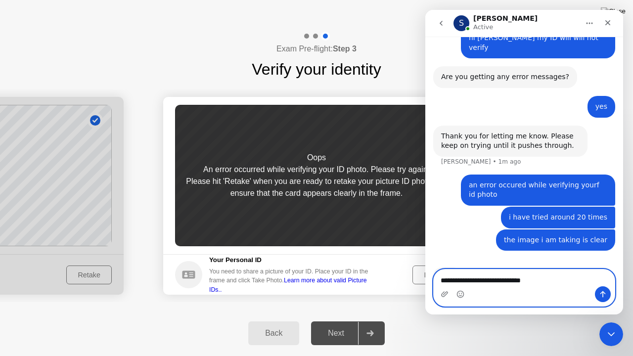
type textarea "**********"
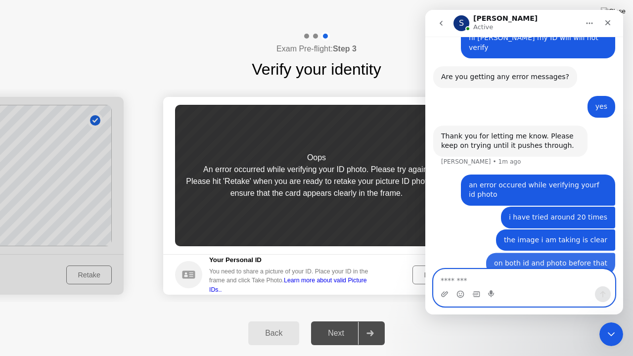
scroll to position [735, 0]
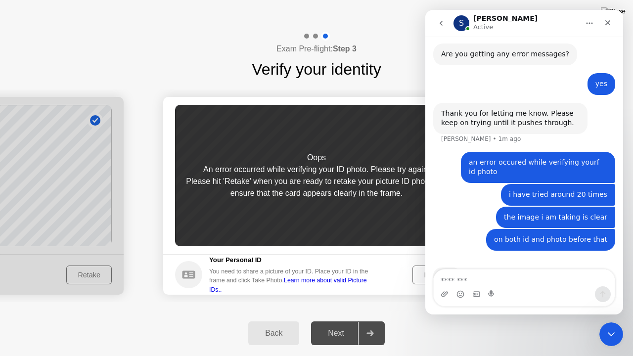
click at [423, 268] on button "Retake" at bounding box center [436, 275] width 46 height 19
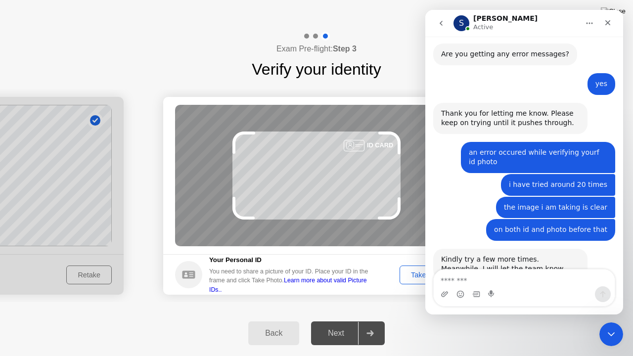
scroll to position [736, 0]
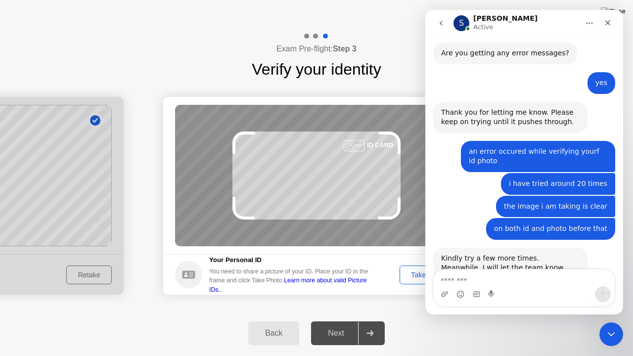
click at [423, 268] on button "Take Photo" at bounding box center [429, 275] width 58 height 19
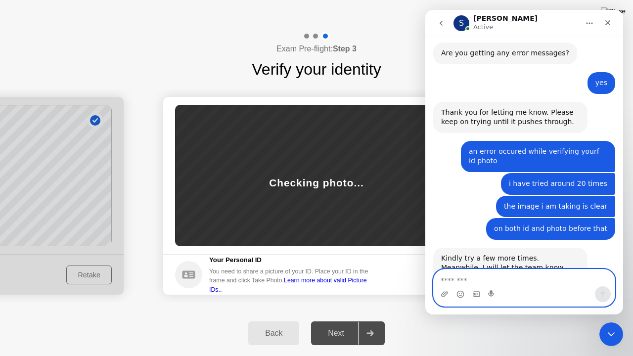
click at [473, 277] on textarea "Message…" at bounding box center [525, 278] width 182 height 17
type textarea "****"
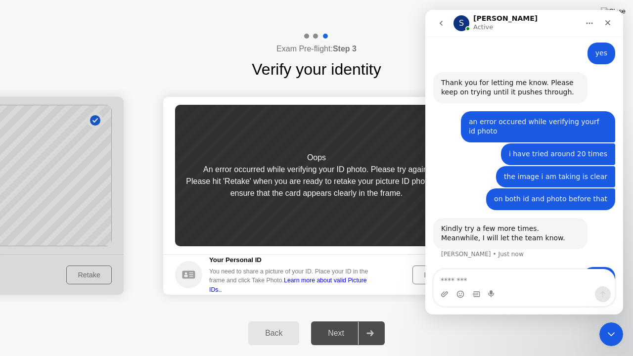
click at [421, 276] on div "Retake" at bounding box center [435, 275] width 39 height 8
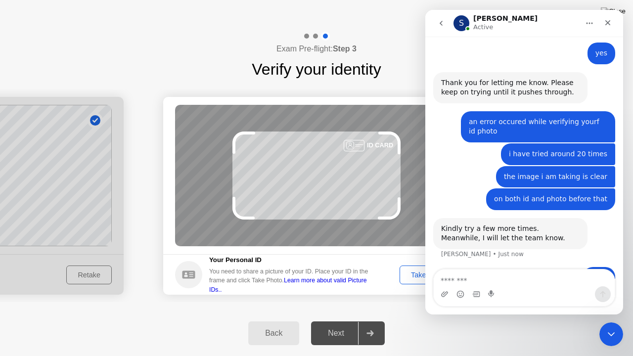
click at [421, 276] on div "Take Photo" at bounding box center [428, 275] width 51 height 8
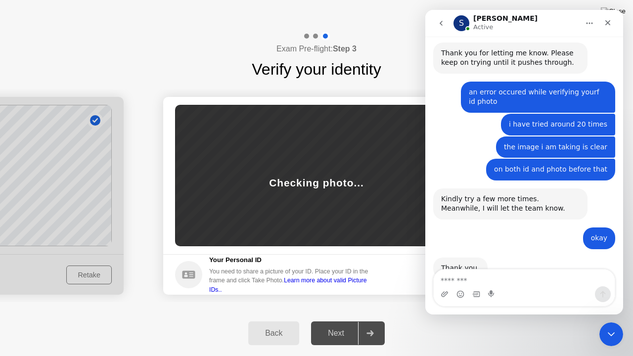
scroll to position [795, 0]
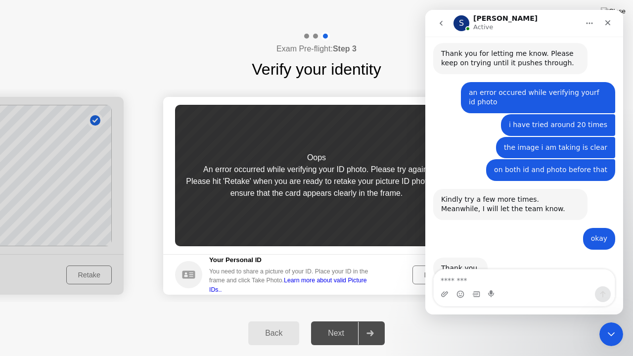
click at [421, 276] on div "Retake" at bounding box center [435, 275] width 39 height 8
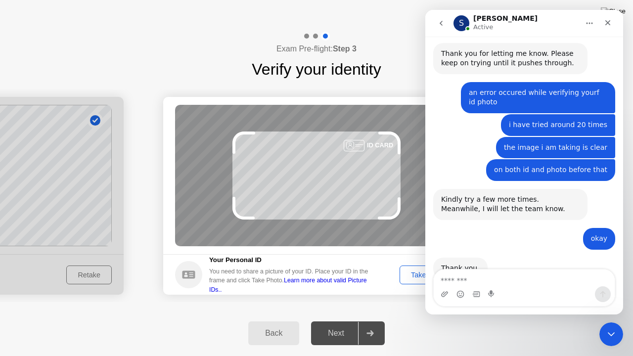
click at [421, 276] on div "Take Photo" at bounding box center [428, 275] width 51 height 8
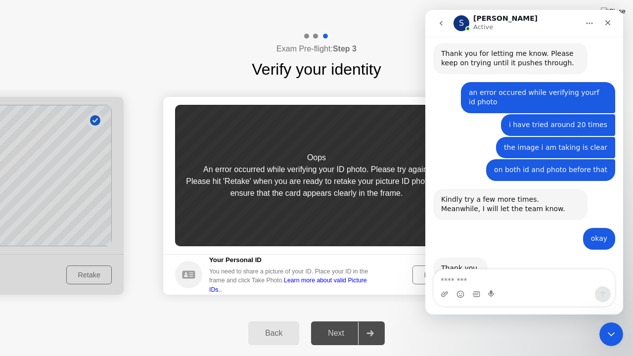
click at [422, 276] on div "Retake" at bounding box center [435, 275] width 39 height 8
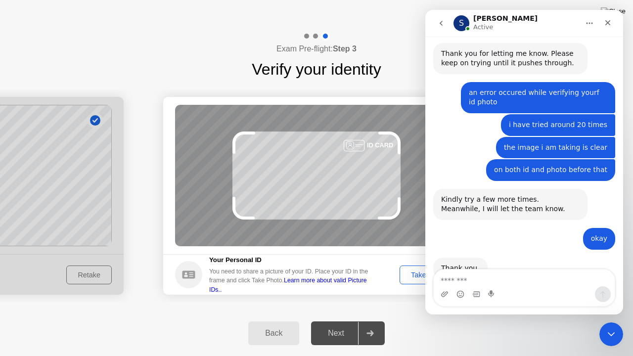
click at [422, 276] on div "Take Photo" at bounding box center [428, 275] width 51 height 8
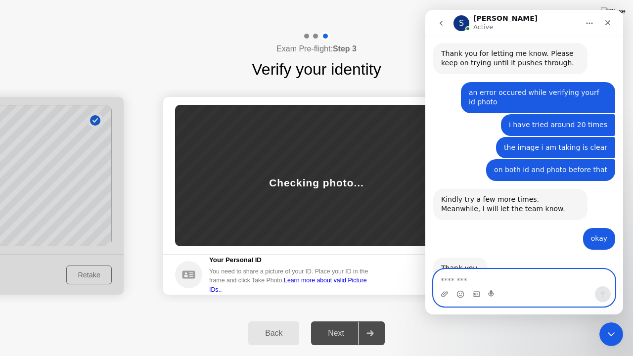
click at [470, 278] on textarea "Message…" at bounding box center [525, 278] width 182 height 17
type textarea "**********"
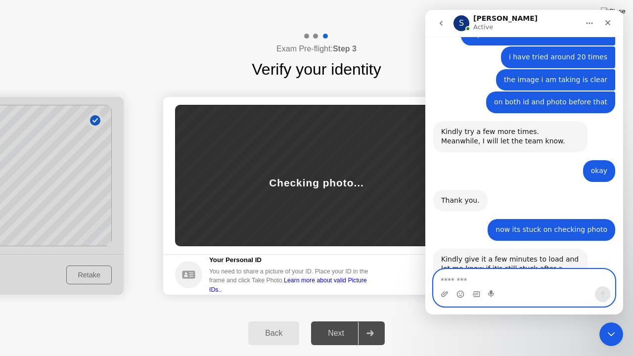
scroll to position [864, 0]
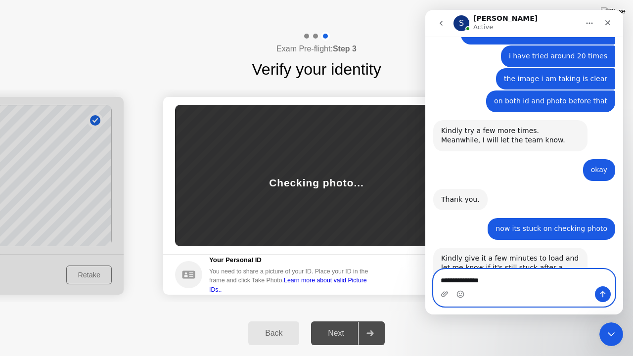
type textarea "**********"
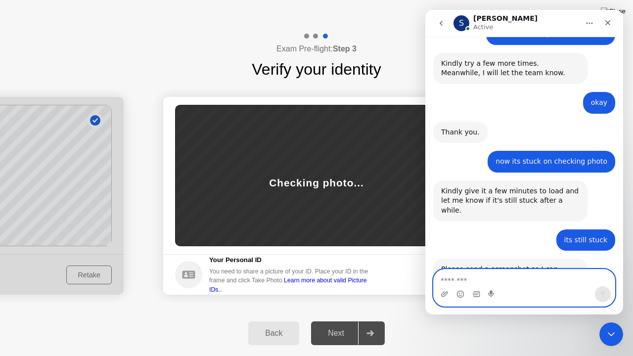
scroll to position [932, 0]
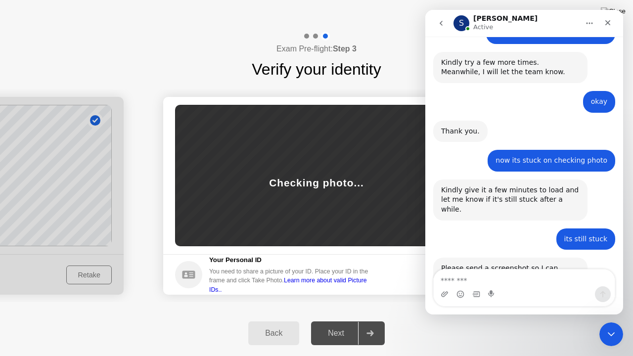
click at [375, 260] on h5 "Your Personal ID" at bounding box center [292, 260] width 166 height 10
drag, startPoint x: 375, startPoint y: 260, endPoint x: 343, endPoint y: 262, distance: 31.7
click at [343, 262] on h5 "Your Personal ID" at bounding box center [292, 260] width 166 height 10
click at [438, 14] on button "go back" at bounding box center [441, 23] width 19 height 19
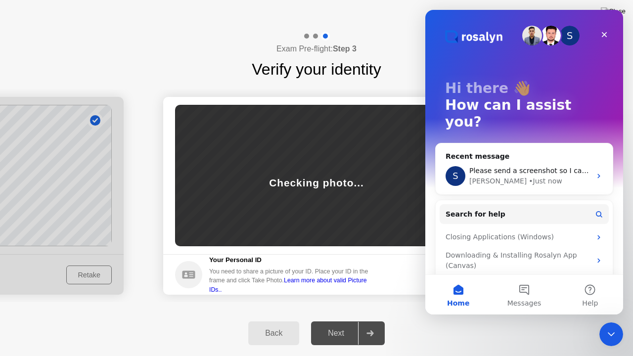
scroll to position [0, 0]
click at [391, 44] on div "Exam Pre-flight: Step 3 Verify your identity" at bounding box center [316, 56] width 633 height 49
click at [500, 34] on img "Intercom messenger" at bounding box center [478, 36] width 66 height 15
click at [535, 321] on div "Back Next" at bounding box center [316, 334] width 633 height 46
click at [608, 321] on div "Close Intercom Messenger" at bounding box center [610, 333] width 24 height 24
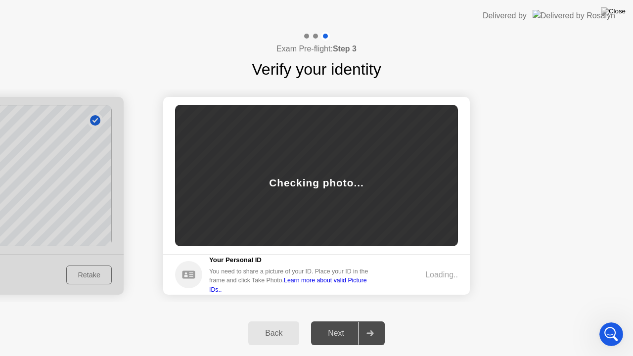
drag, startPoint x: 135, startPoint y: 271, endPoint x: 209, endPoint y: 262, distance: 74.3
click at [609, 321] on icon "Open Intercom Messenger" at bounding box center [610, 333] width 16 height 16
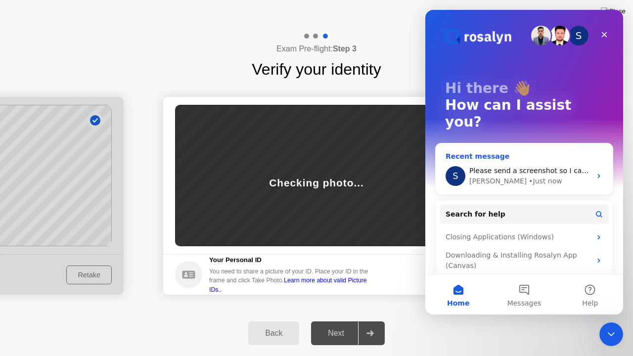
click at [572, 166] on div "Please send a screenshot so I can assist you better. Thank you." at bounding box center [531, 171] width 122 height 10
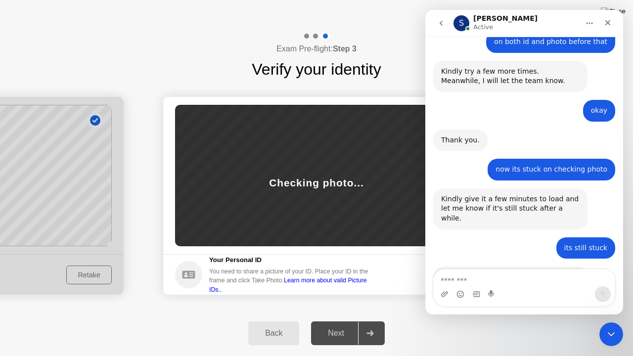
scroll to position [932, 0]
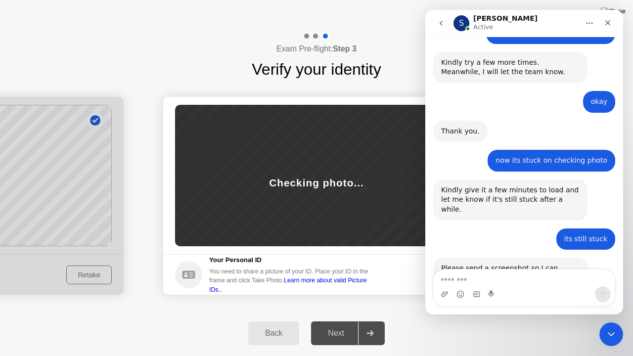
click at [448, 287] on div "Intercom messenger" at bounding box center [445, 294] width 8 height 16
click at [444, 292] on icon "Upload attachment" at bounding box center [444, 293] width 7 height 5
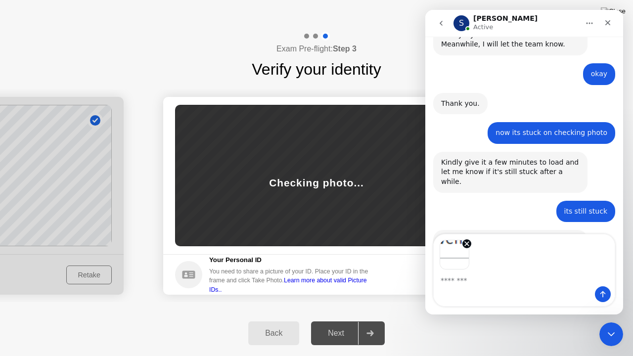
scroll to position [967, 0]
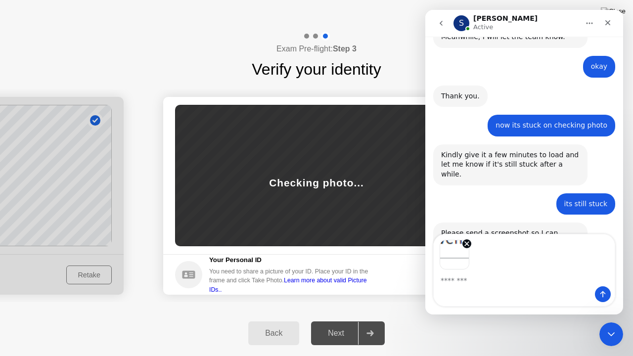
drag, startPoint x: 18, startPoint y: 283, endPoint x: 349, endPoint y: 198, distance: 341.7
click at [452, 254] on img "Image previews" at bounding box center [455, 255] width 30 height 30
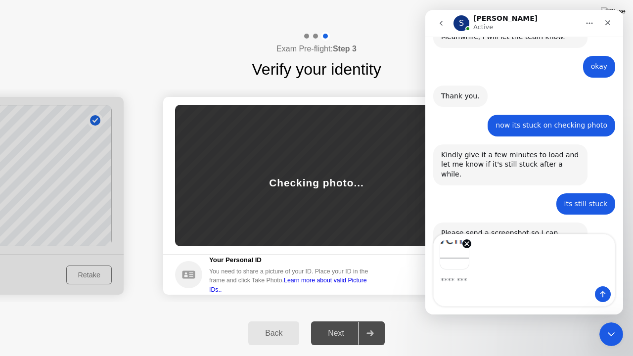
click at [468, 238] on div "Image previews" at bounding box center [524, 252] width 181 height 35
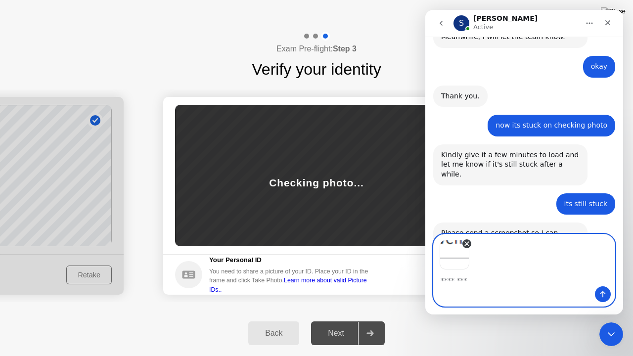
click at [469, 242] on icon "Remove image 1" at bounding box center [467, 244] width 4 height 4
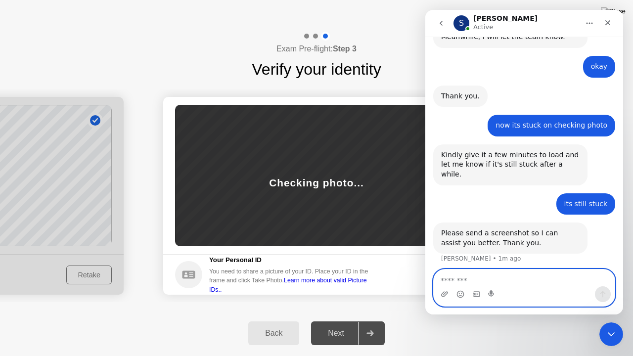
scroll to position [932, 0]
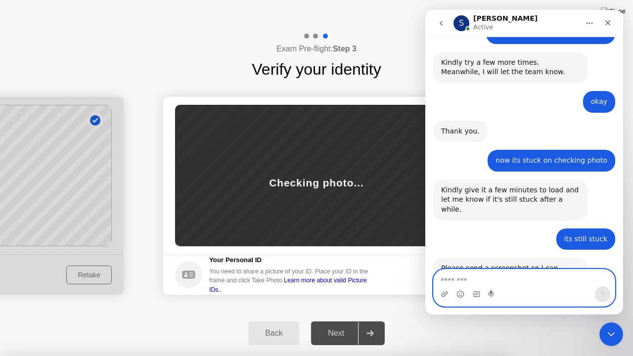
click at [416, 321] on div at bounding box center [316, 356] width 633 height 0
click at [614, 321] on icon "Close Intercom Messenger" at bounding box center [610, 333] width 12 height 12
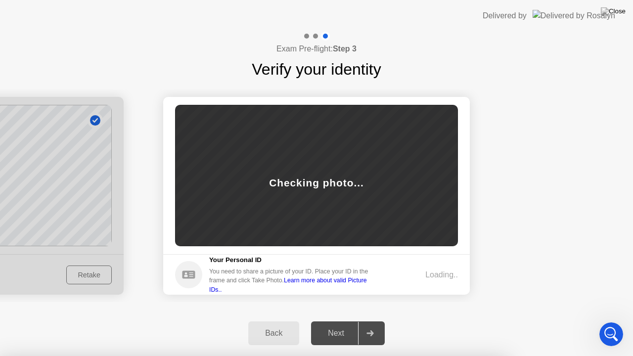
click at [616, 15] on img at bounding box center [613, 11] width 25 height 8
